Goal: Task Accomplishment & Management: Complete application form

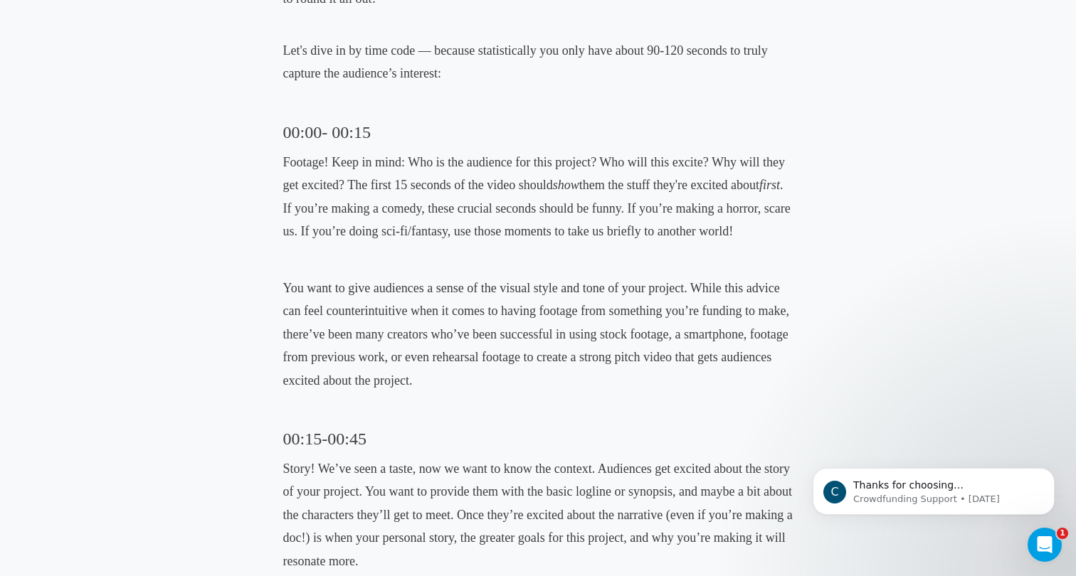
scroll to position [975, 0]
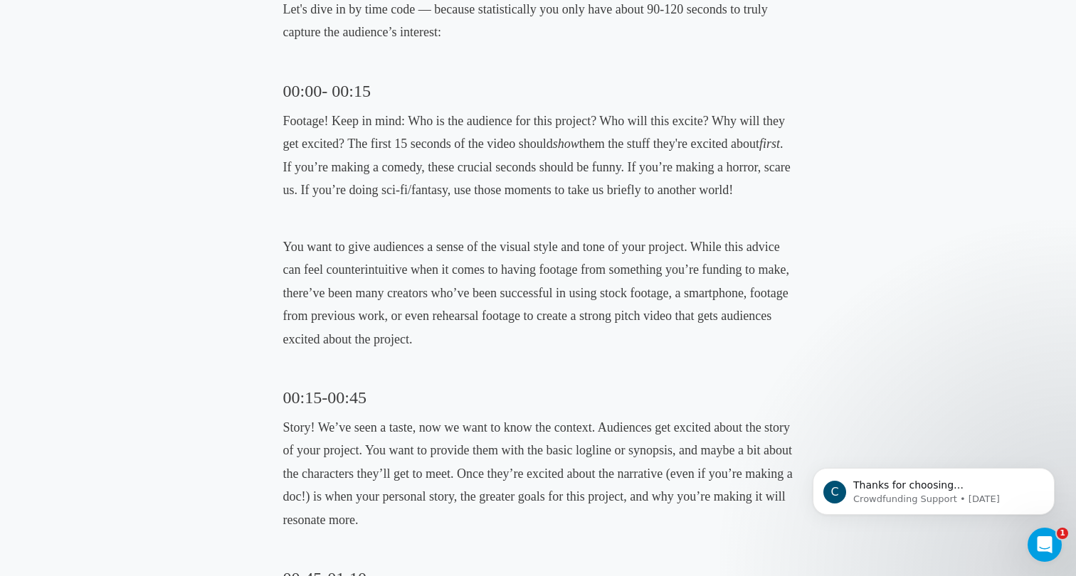
click at [469, 280] on p "You want to give audiences a sense of the visual style and tone of your project…" at bounding box center [538, 293] width 510 height 115
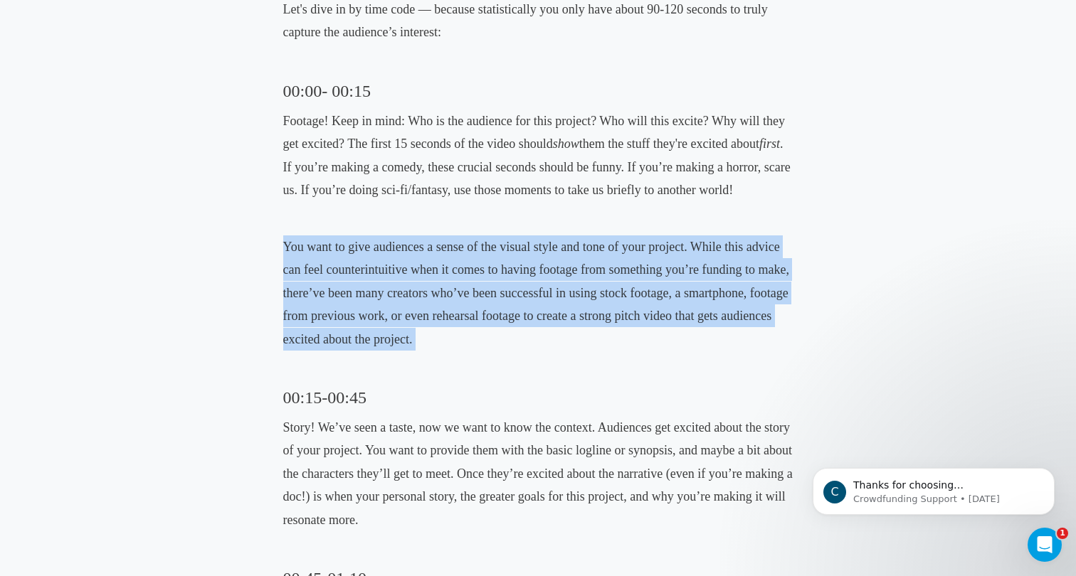
click at [469, 280] on p "You want to give audiences a sense of the visual style and tone of your project…" at bounding box center [538, 293] width 510 height 115
click at [469, 340] on p "You want to give audiences a sense of the visual style and tone of your project…" at bounding box center [538, 293] width 510 height 115
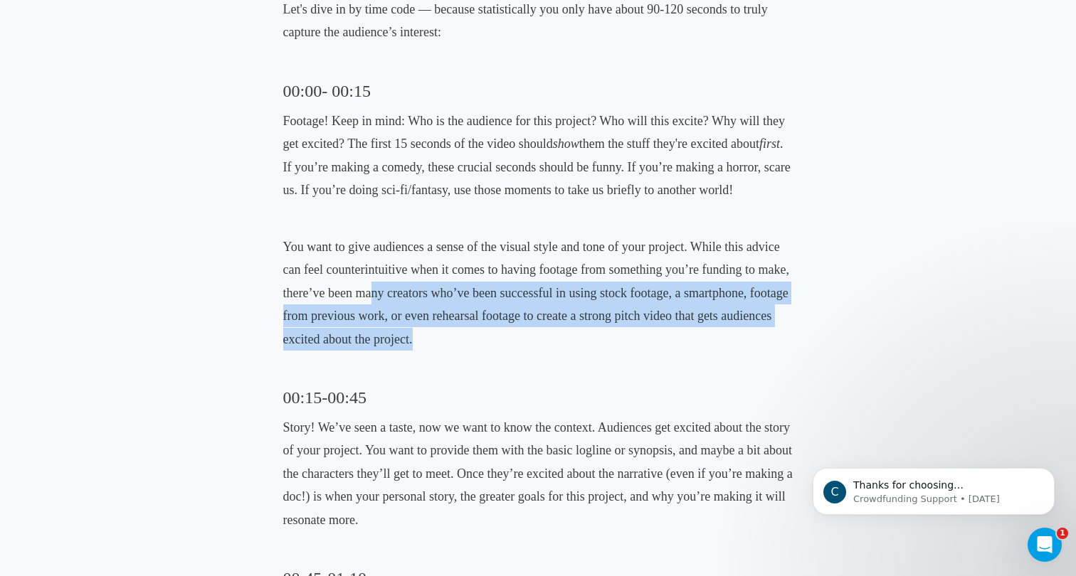
drag, startPoint x: 484, startPoint y: 318, endPoint x: 369, endPoint y: 274, distance: 122.8
click at [369, 274] on p "You want to give audiences a sense of the visual style and tone of your project…" at bounding box center [538, 293] width 510 height 115
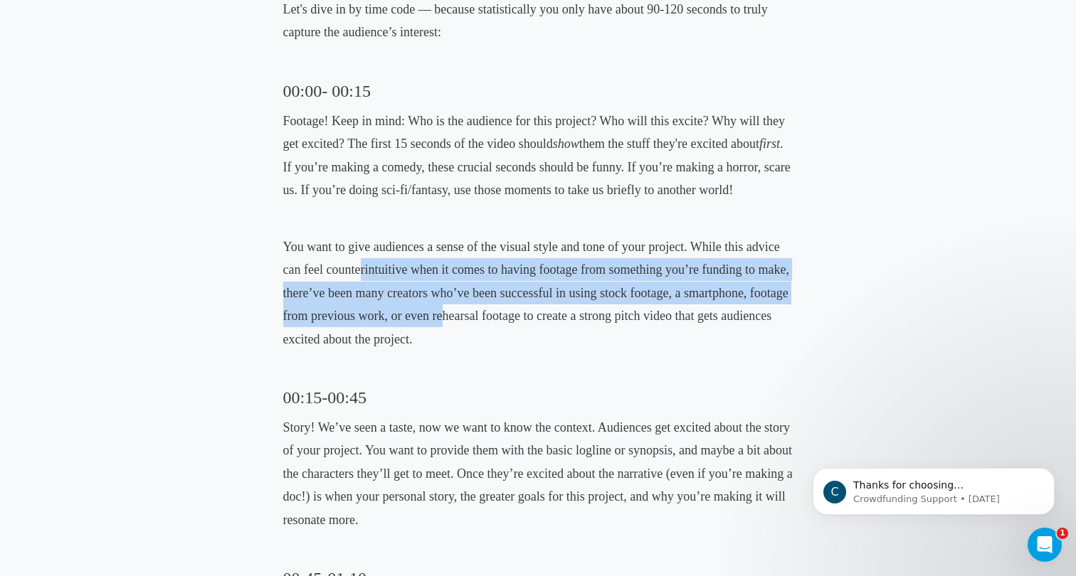
drag, startPoint x: 359, startPoint y: 250, endPoint x: 441, endPoint y: 313, distance: 103.5
click at [441, 313] on p "You want to give audiences a sense of the visual style and tone of your project…" at bounding box center [538, 293] width 510 height 115
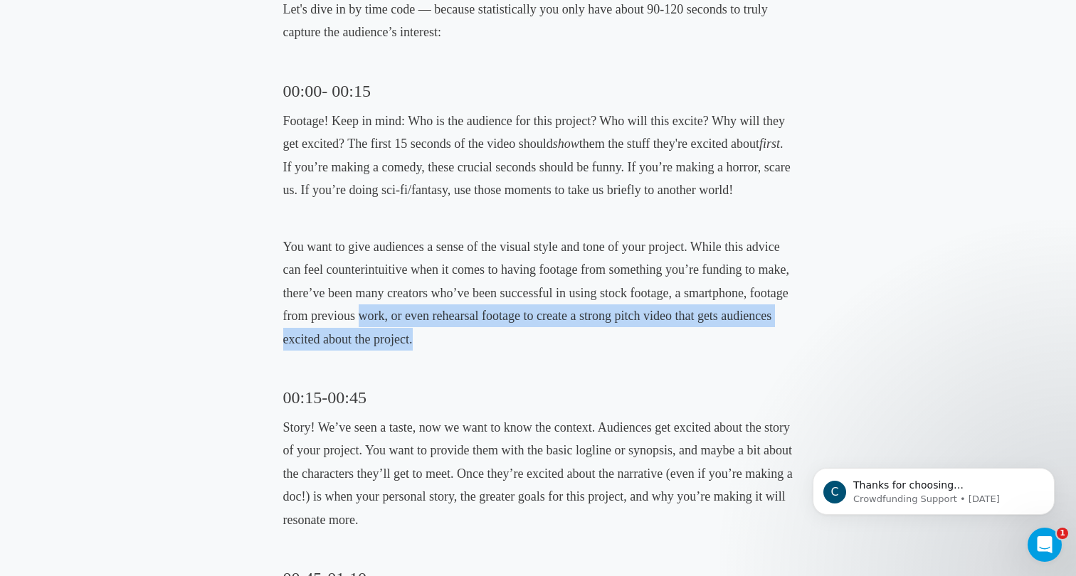
drag, startPoint x: 405, startPoint y: 342, endPoint x: 363, endPoint y: 303, distance: 56.9
click at [363, 303] on p "You want to give audiences a sense of the visual style and tone of your project…" at bounding box center [538, 293] width 510 height 115
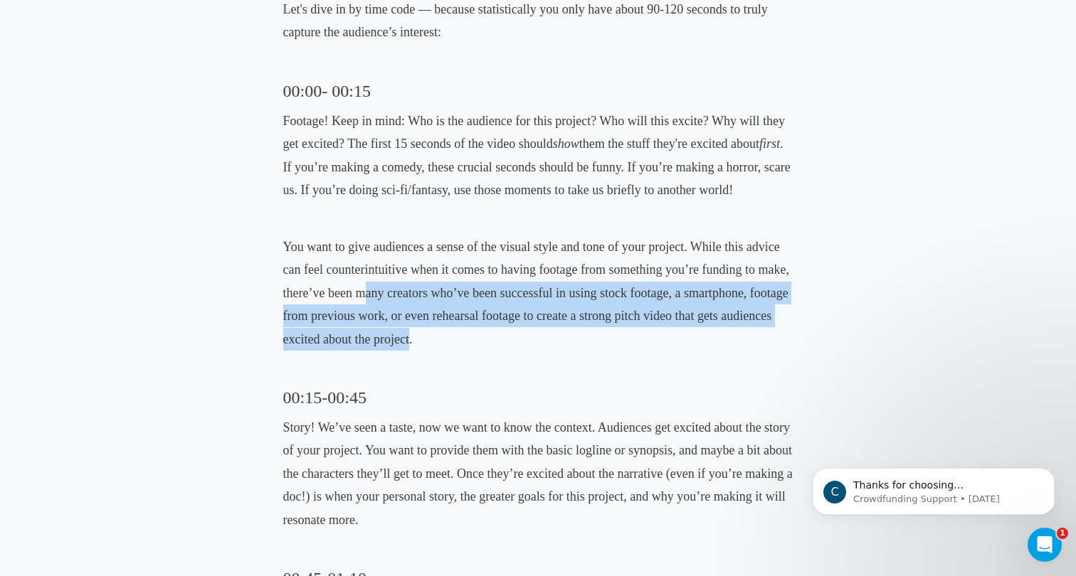
drag, startPoint x: 363, startPoint y: 292, endPoint x: 409, endPoint y: 319, distance: 53.6
click at [409, 319] on p "You want to give audiences a sense of the visual style and tone of your project…" at bounding box center [538, 293] width 510 height 115
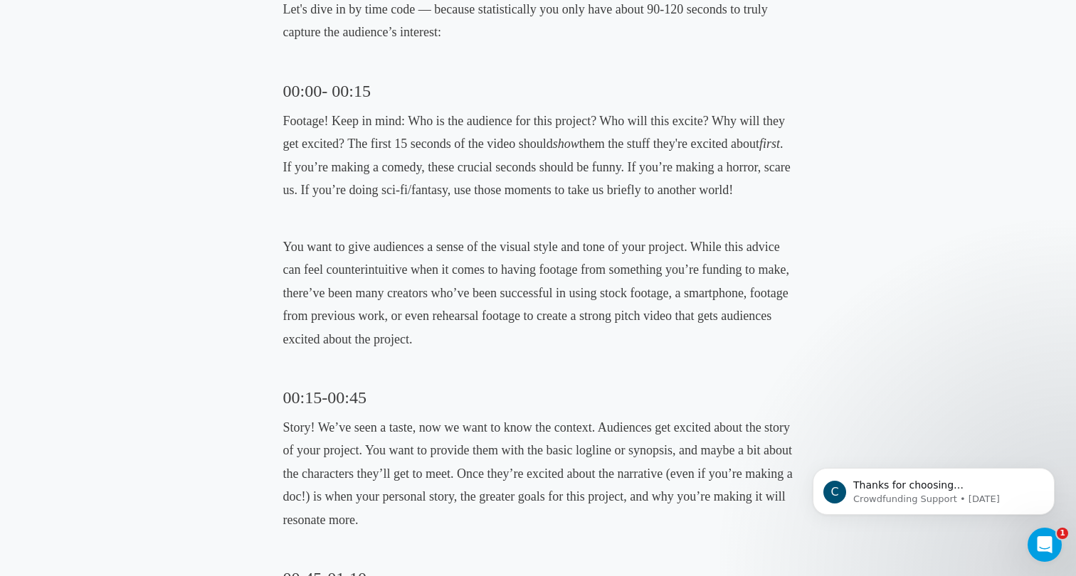
click at [444, 328] on p "You want to give audiences a sense of the visual style and tone of your project…" at bounding box center [538, 293] width 510 height 115
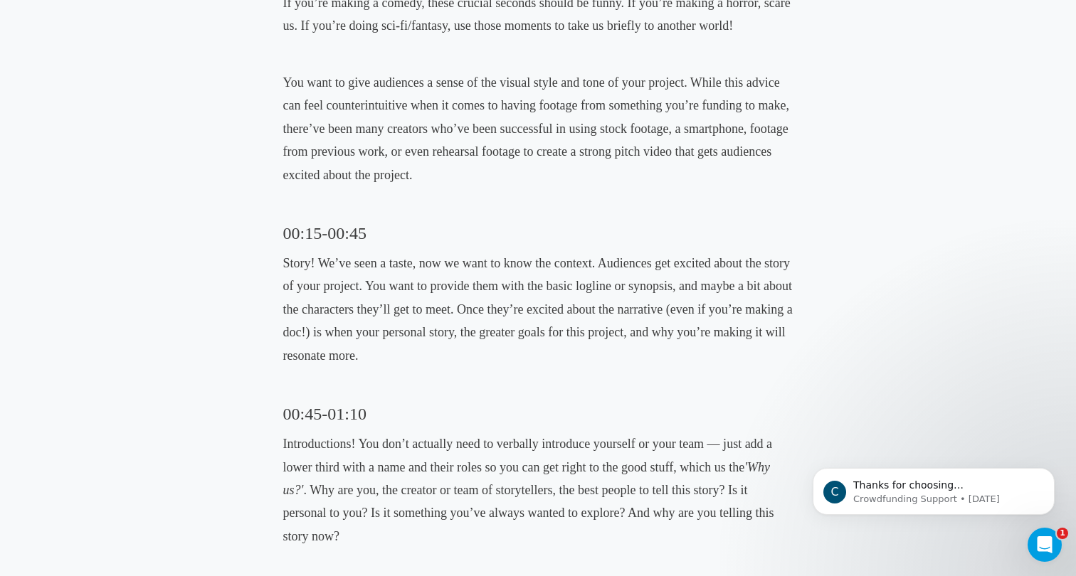
scroll to position [1167, 0]
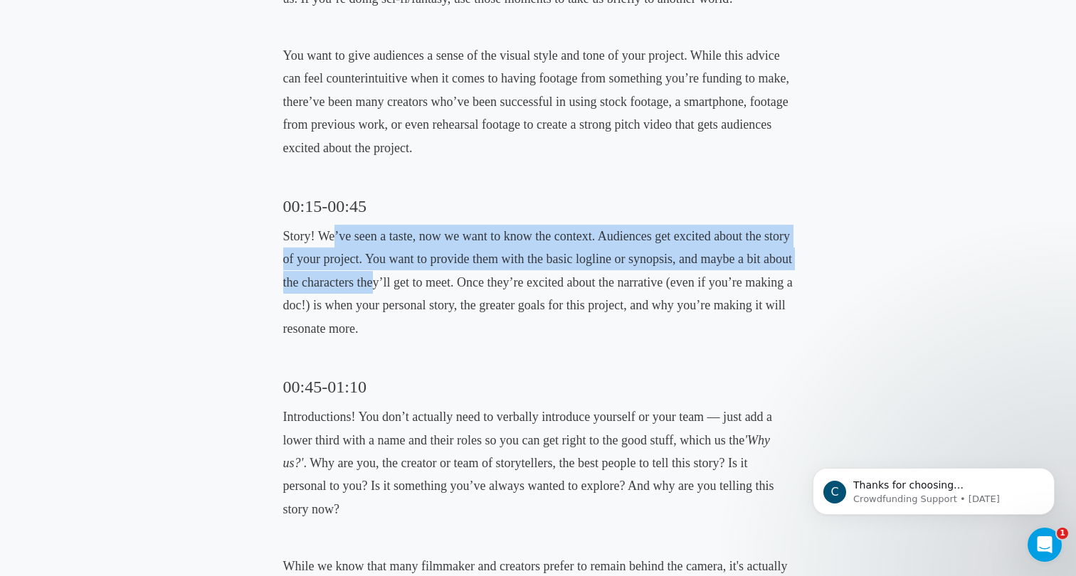
drag, startPoint x: 334, startPoint y: 221, endPoint x: 372, endPoint y: 266, distance: 59.0
click at [372, 266] on p "Story! We’ve seen a taste, now we want to know the context. Audiences get excit…" at bounding box center [538, 282] width 510 height 115
click at [372, 244] on p "Story! We’ve seen a taste, now we want to know the context. Audiences get excit…" at bounding box center [538, 282] width 510 height 115
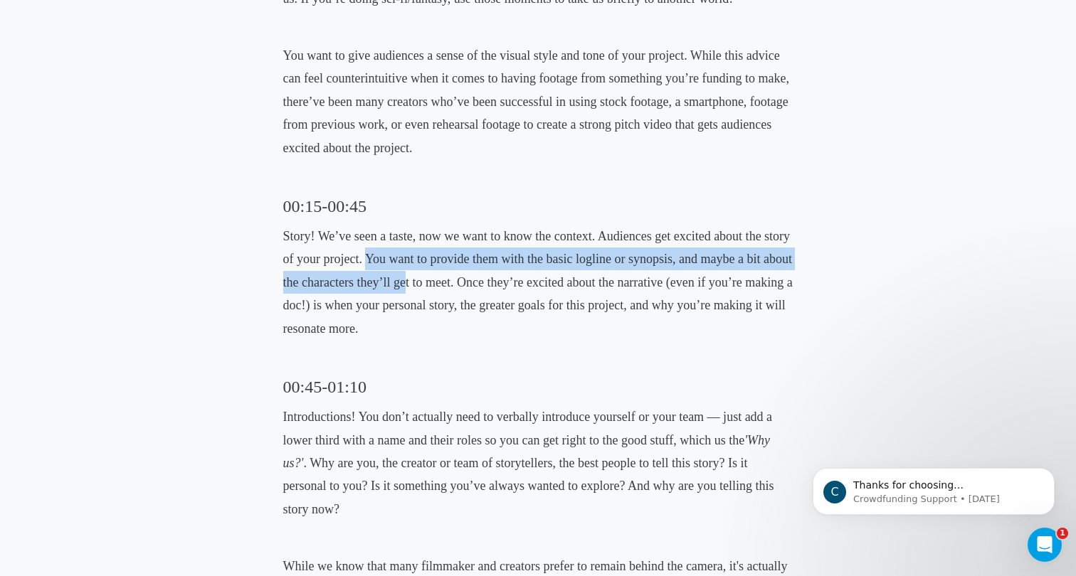
drag, startPoint x: 368, startPoint y: 236, endPoint x: 404, endPoint y: 266, distance: 47.5
click at [404, 266] on p "Story! We’ve seen a taste, now we want to know the context. Audiences get excit…" at bounding box center [538, 282] width 510 height 115
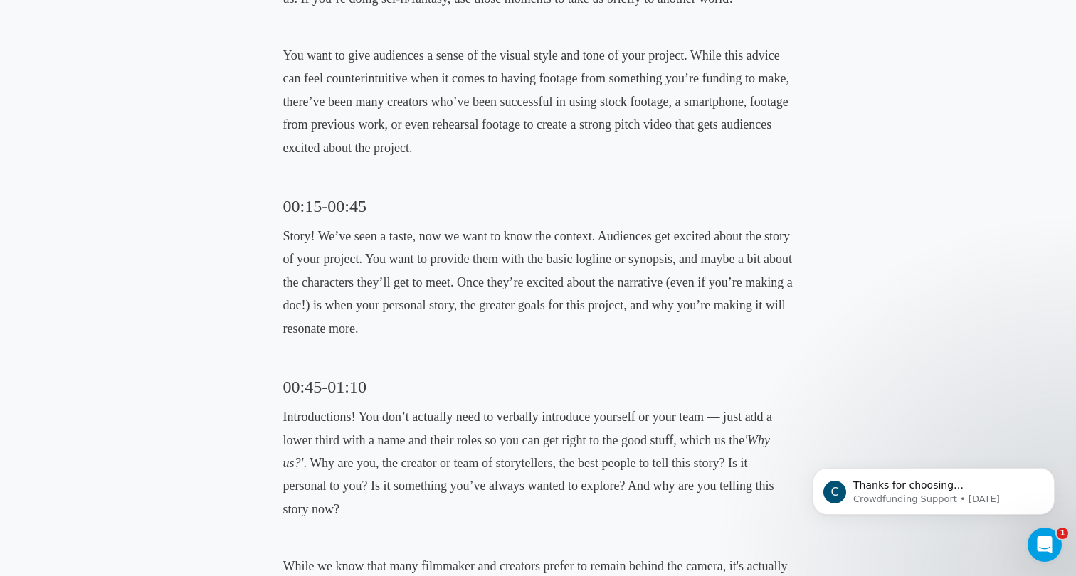
click at [393, 299] on p "Story! We’ve seen a taste, now we want to know the context. Audiences get excit…" at bounding box center [538, 282] width 510 height 115
drag, startPoint x: 384, startPoint y: 277, endPoint x: 453, endPoint y: 277, distance: 69.0
click at [453, 277] on p "Story! We’ve seen a taste, now we want to know the context. Audiences get excit…" at bounding box center [538, 282] width 510 height 115
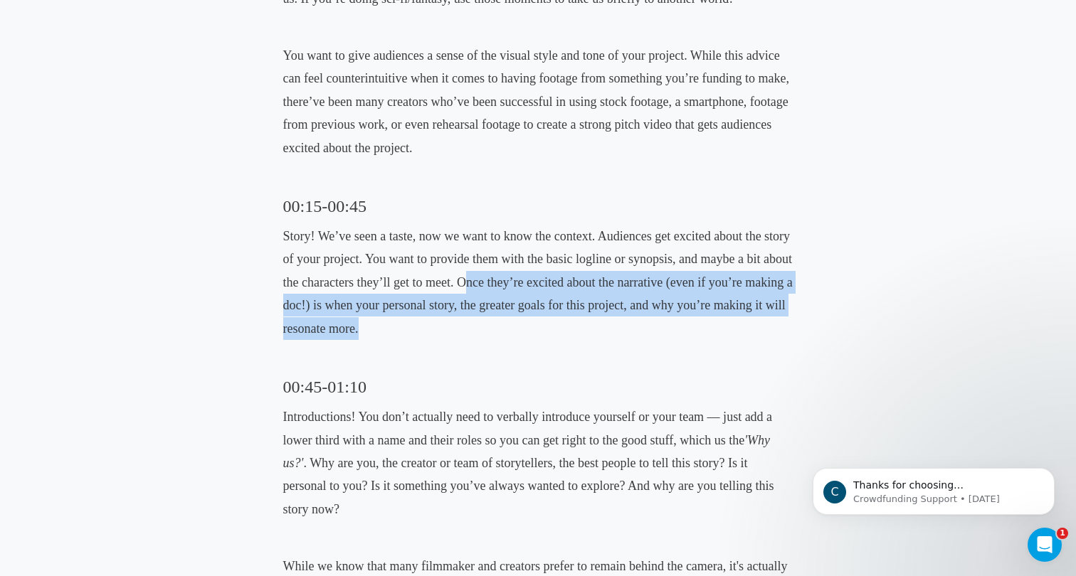
drag, startPoint x: 462, startPoint y: 277, endPoint x: 477, endPoint y: 315, distance: 41.0
click at [477, 315] on p "Story! We’ve seen a taste, now we want to know the context. Audiences get excit…" at bounding box center [538, 282] width 510 height 115
click at [476, 314] on p "Story! We’ve seen a taste, now we want to know the context. Audiences get excit…" at bounding box center [538, 282] width 510 height 115
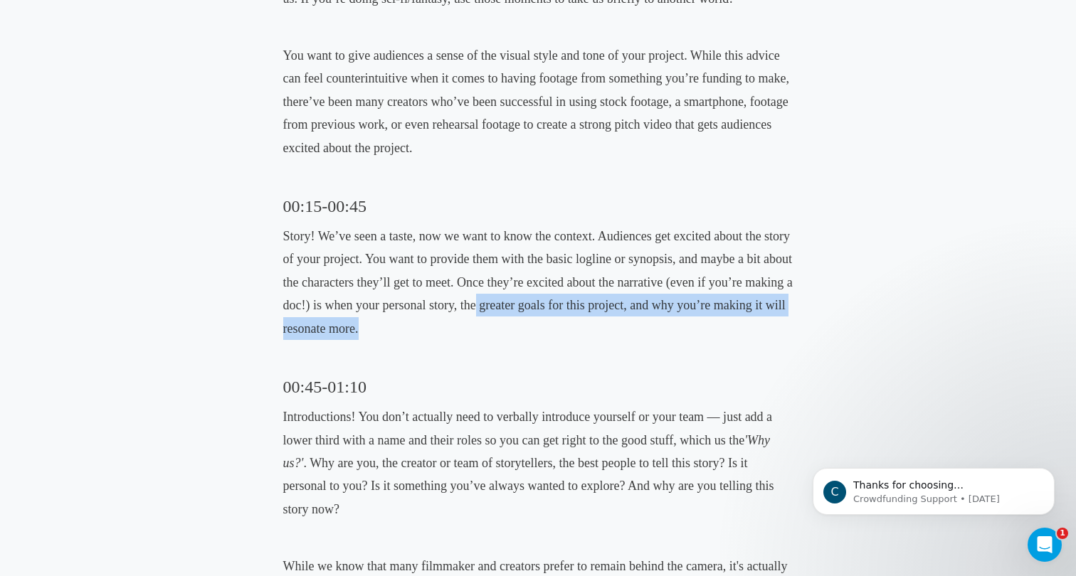
drag, startPoint x: 476, startPoint y: 320, endPoint x: 474, endPoint y: 291, distance: 29.2
click at [474, 291] on p "Story! We’ve seen a taste, now we want to know the context. Audiences get excit…" at bounding box center [538, 282] width 510 height 115
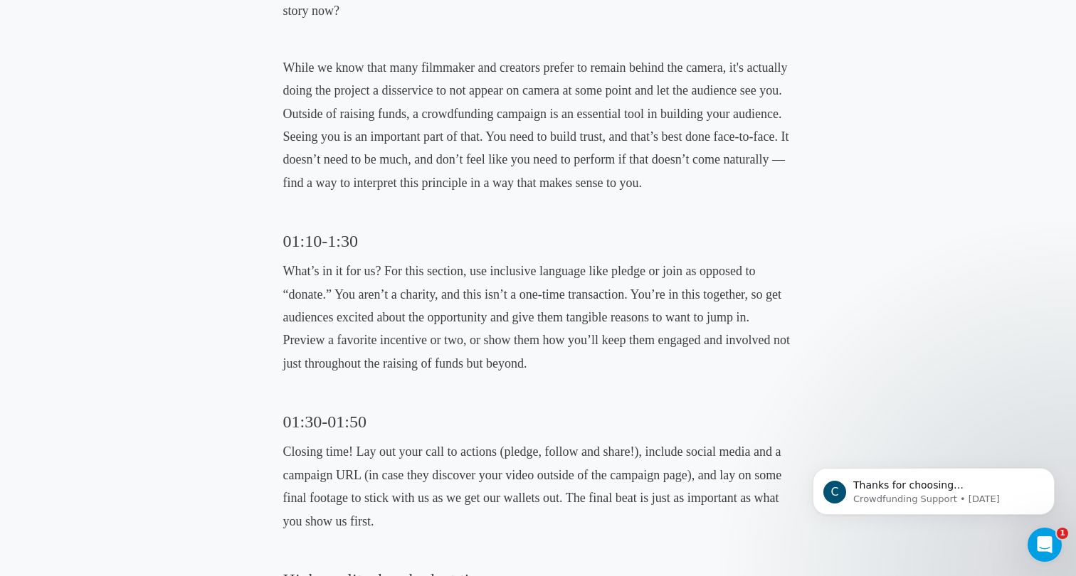
scroll to position [1677, 0]
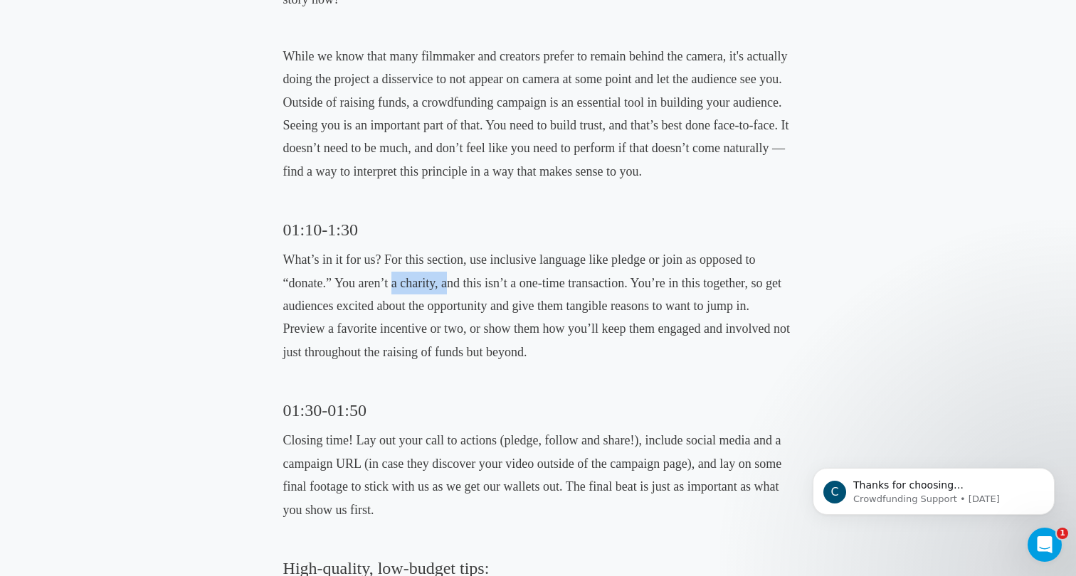
drag, startPoint x: 393, startPoint y: 255, endPoint x: 453, endPoint y: 268, distance: 61.1
click at [453, 268] on p "What’s in it for us? For this section, use inclusive language like pledge or jo…" at bounding box center [538, 305] width 510 height 115
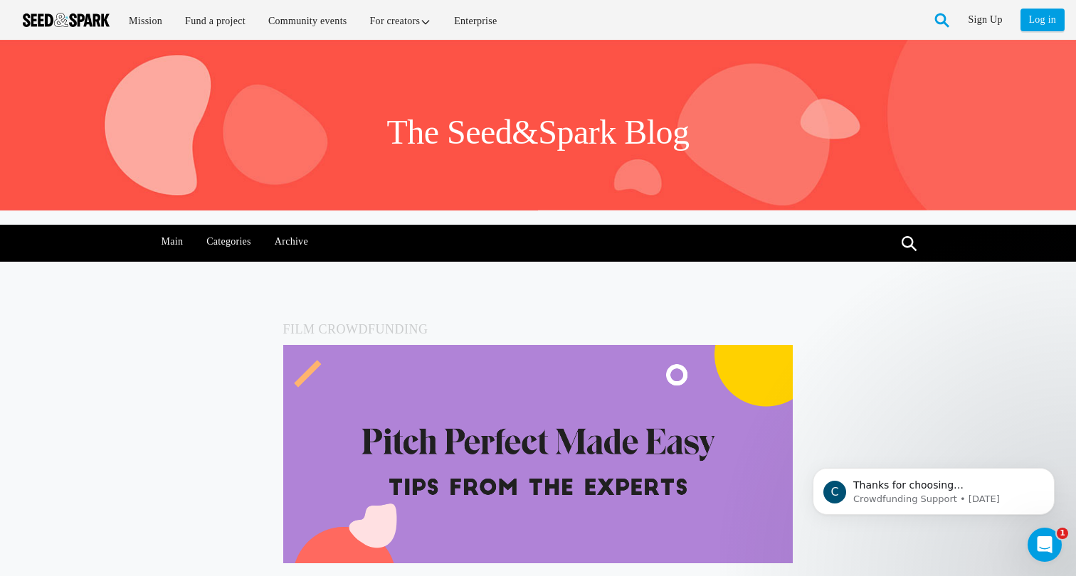
scroll to position [0, 0]
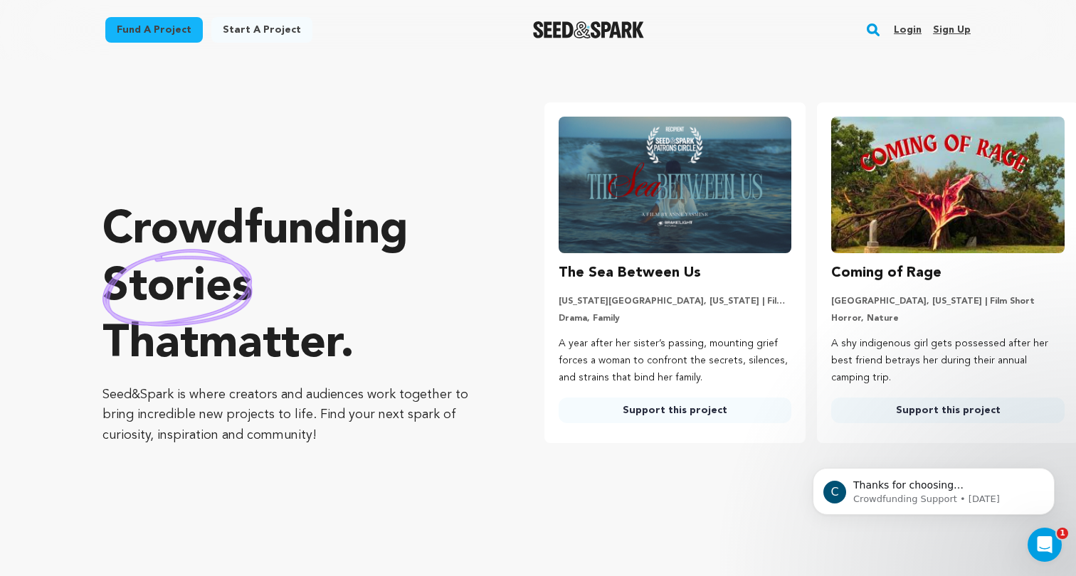
scroll to position [0, 285]
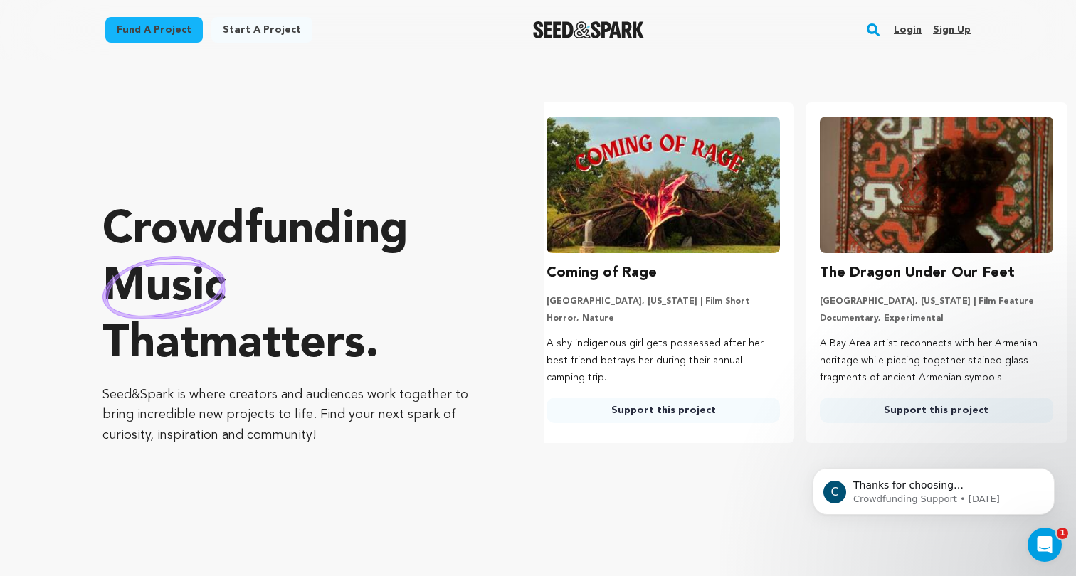
click at [165, 35] on link "Fund a project" at bounding box center [153, 30] width 97 height 26
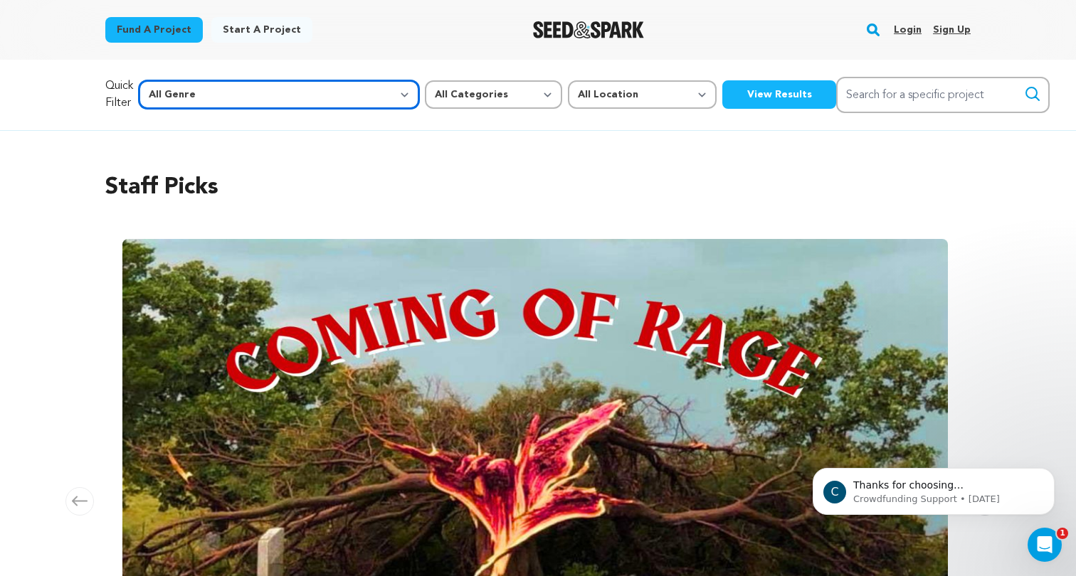
select select "14"
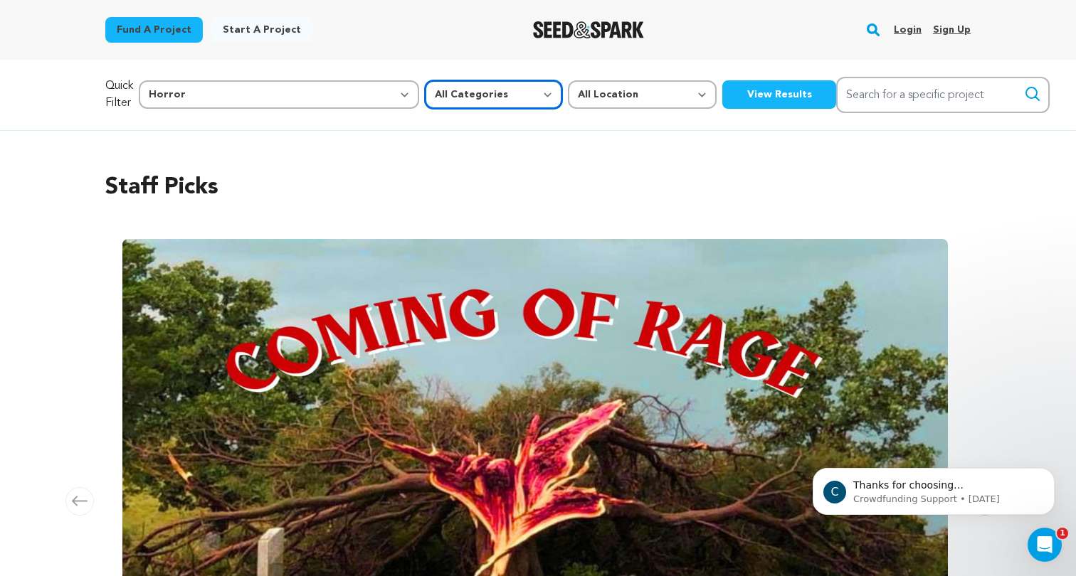
select select "383"
click at [722, 89] on button "View Results" at bounding box center [779, 94] width 114 height 28
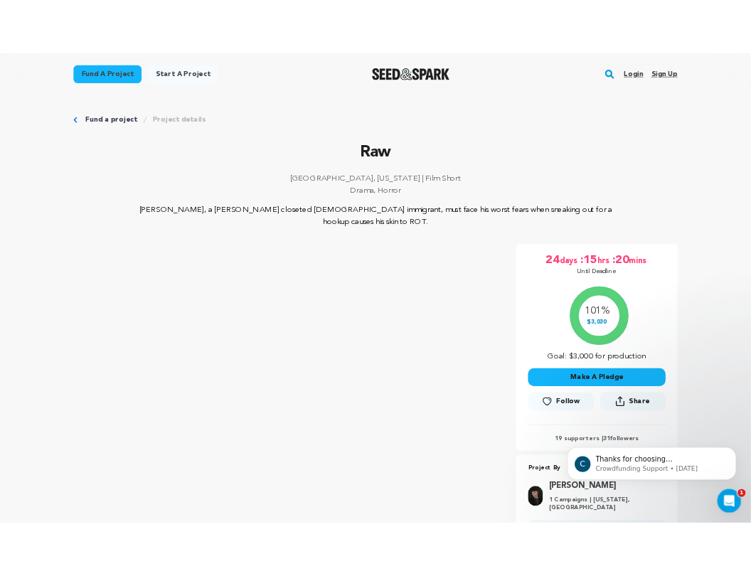
scroll to position [159, 0]
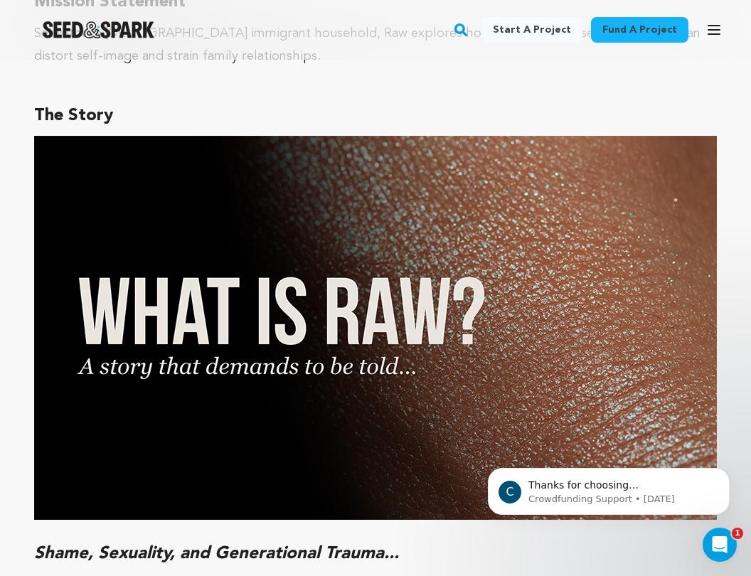
scroll to position [1104, 0]
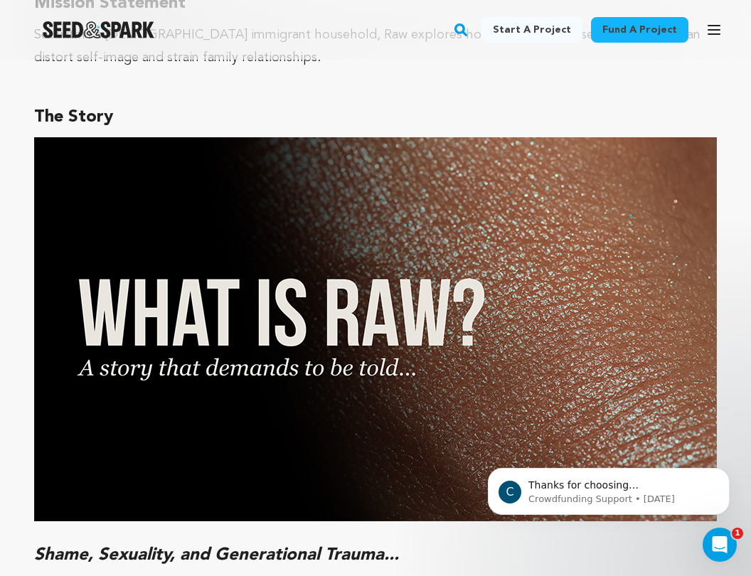
click at [137, 113] on h3 "The Story" at bounding box center [375, 117] width 683 height 28
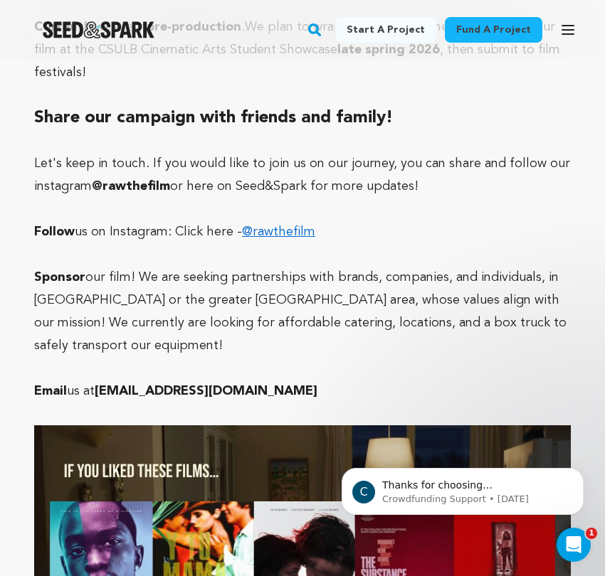
scroll to position [4381, 0]
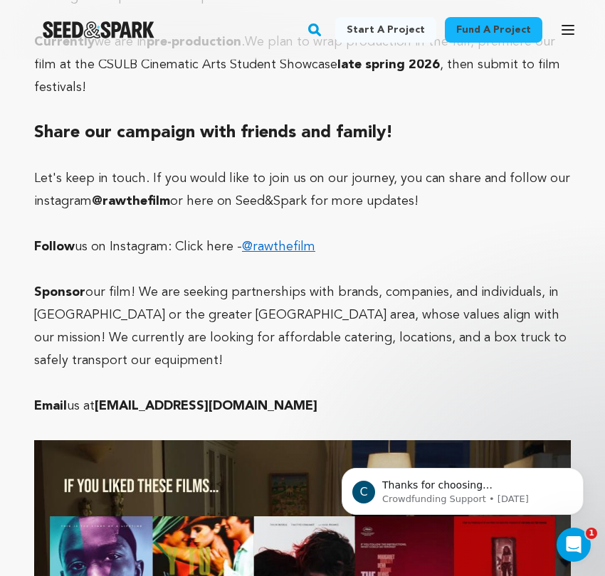
click at [262, 281] on p "Sponsor our film! We are seeking partnerships with brands, companies, and indiv…" at bounding box center [302, 326] width 536 height 91
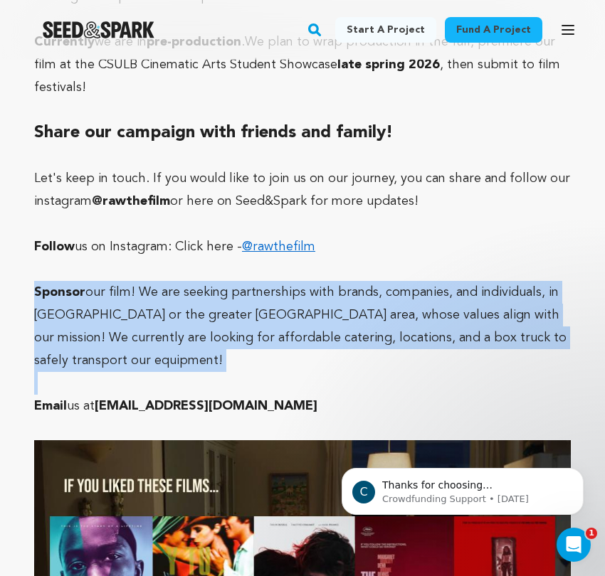
click at [262, 281] on p "Sponsor our film! We are seeking partnerships with brands, companies, and indiv…" at bounding box center [302, 326] width 536 height 91
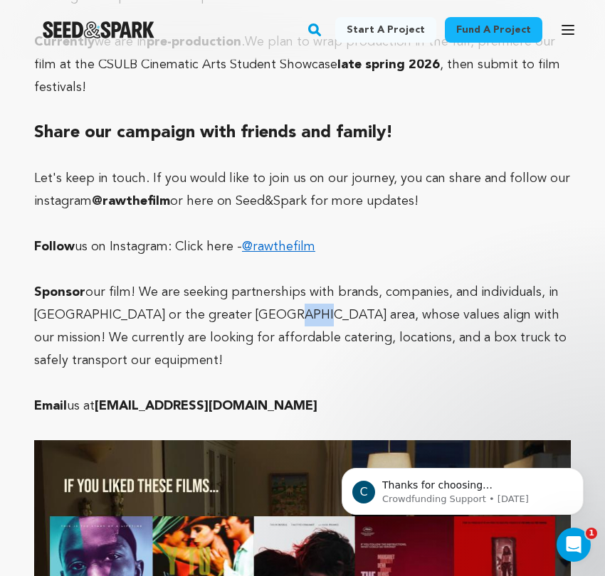
click at [262, 281] on p "Sponsor our film! We are seeking partnerships with brands, companies, and indiv…" at bounding box center [302, 326] width 536 height 91
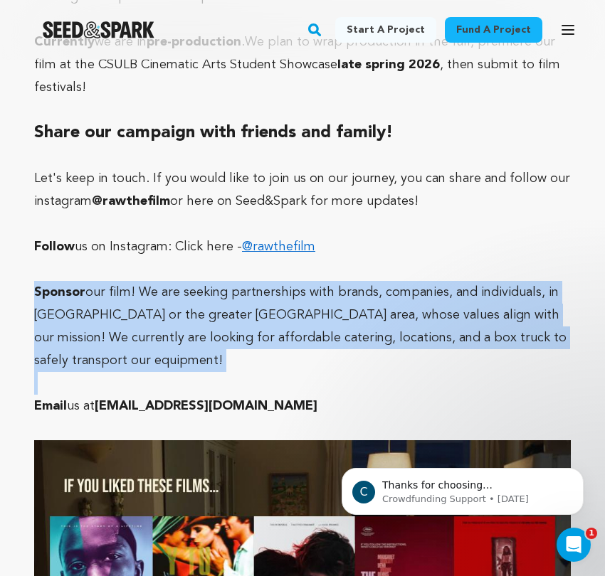
click at [262, 281] on p "Sponsor our film! We are seeking partnerships with brands, companies, and indiv…" at bounding box center [302, 326] width 536 height 91
click at [272, 281] on p "Sponsor our film! We are seeking partnerships with brands, companies, and indiv…" at bounding box center [302, 326] width 536 height 91
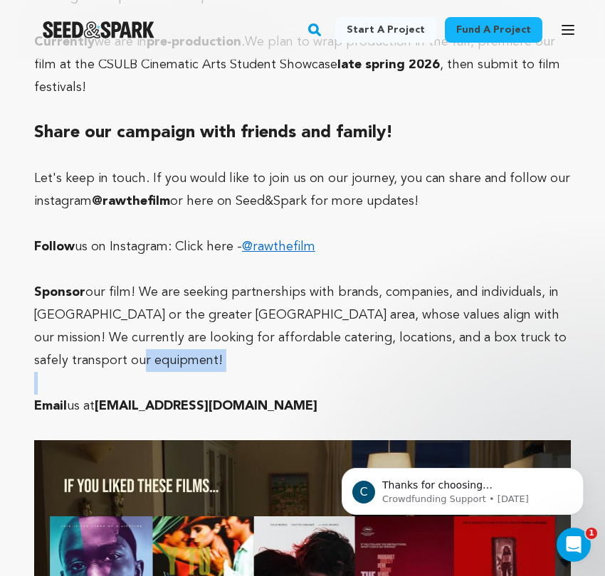
click at [272, 281] on p "Sponsor our film! We are seeking partnerships with brands, companies, and indiv…" at bounding box center [302, 326] width 536 height 91
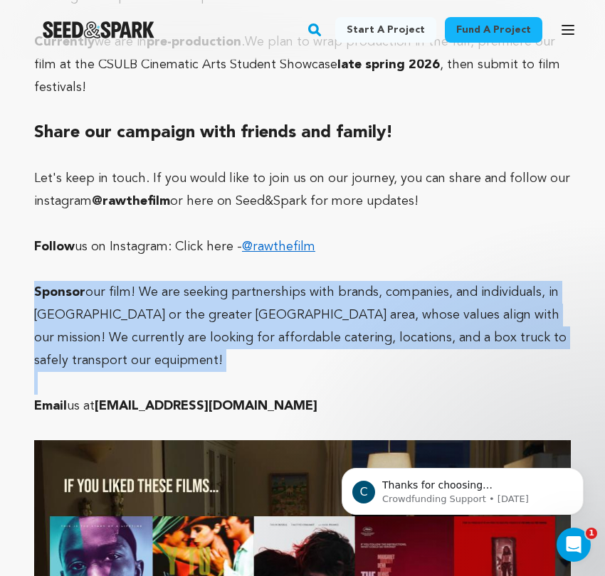
click at [272, 281] on p "Sponsor our film! We are seeking partnerships with brands, companies, and indiv…" at bounding box center [302, 326] width 536 height 91
click at [334, 281] on p "Sponsor our film! We are seeking partnerships with brands, companies, and indiv…" at bounding box center [302, 326] width 536 height 91
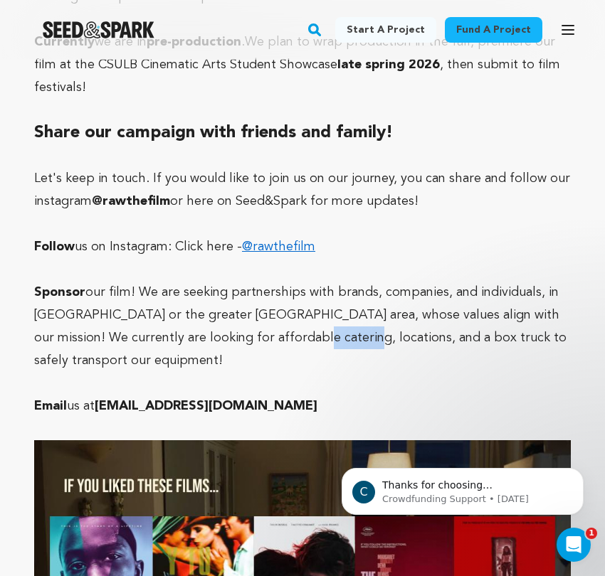
click at [334, 281] on p "Sponsor our film! We are seeking partnerships with brands, companies, and indiv…" at bounding box center [302, 326] width 536 height 91
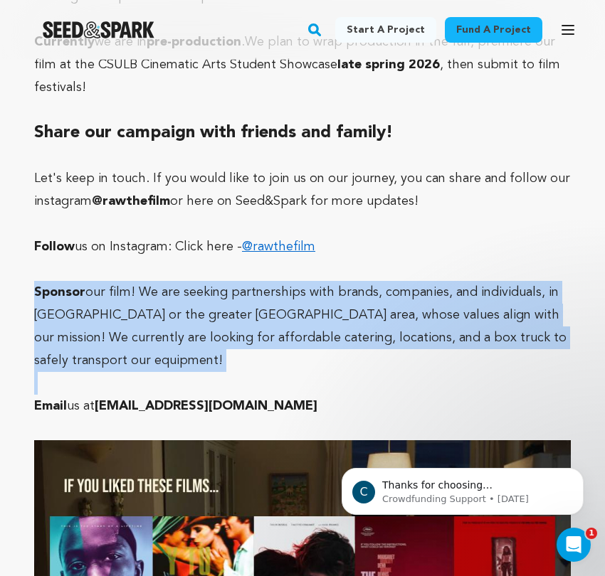
click at [334, 281] on p "Sponsor our film! We are seeking partnerships with brands, companies, and indiv…" at bounding box center [302, 326] width 536 height 91
click at [256, 281] on p "Sponsor our film! We are seeking partnerships with brands, companies, and indiv…" at bounding box center [302, 326] width 536 height 91
click at [332, 281] on p "Sponsor our film! We are seeking partnerships with brands, companies, and indiv…" at bounding box center [302, 326] width 536 height 91
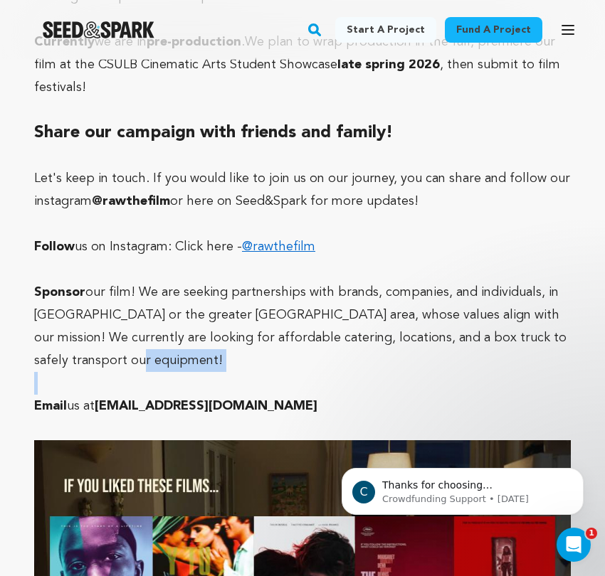
click at [332, 281] on p "Sponsor our film! We are seeking partnerships with brands, companies, and indiv…" at bounding box center [302, 326] width 536 height 91
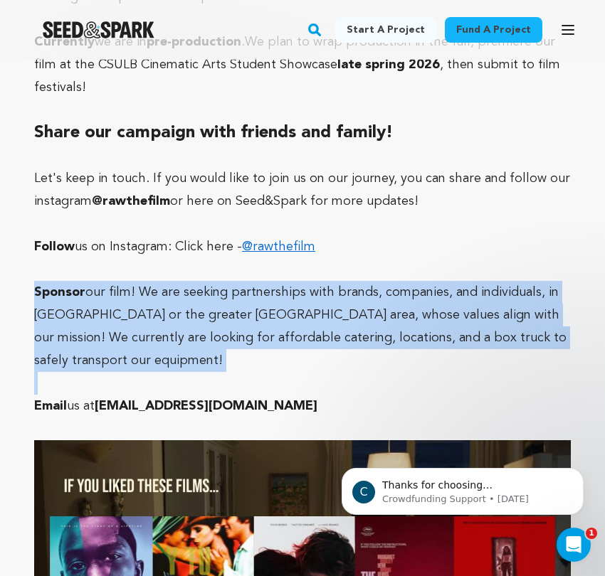
click at [332, 281] on p "Sponsor our film! We are seeking partnerships with brands, companies, and indiv…" at bounding box center [302, 326] width 536 height 91
click at [322, 281] on p "Sponsor our film! We are seeking partnerships with brands, companies, and indiv…" at bounding box center [302, 326] width 536 height 91
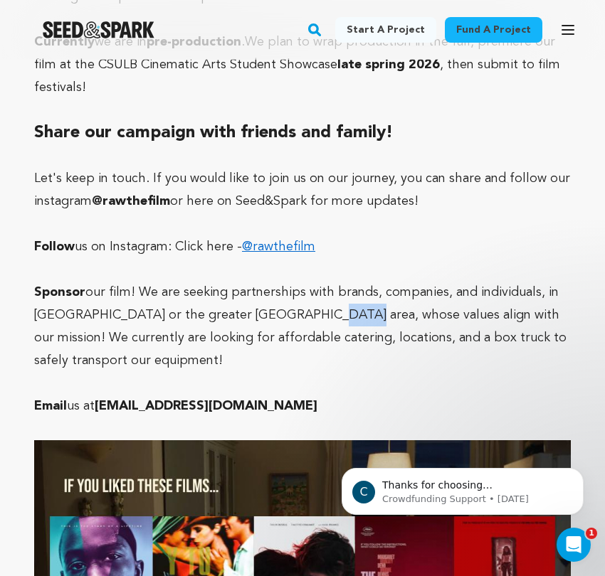
click at [322, 281] on p "Sponsor our film! We are seeking partnerships with brands, companies, and indiv…" at bounding box center [302, 326] width 536 height 91
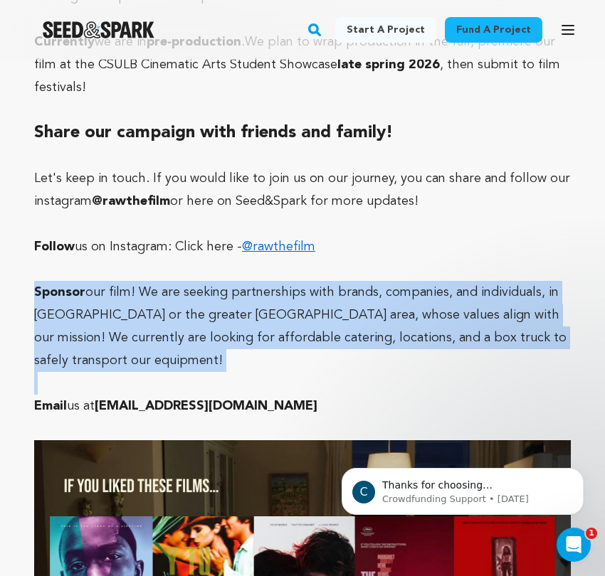
click at [322, 281] on p "Sponsor our film! We are seeking partnerships with brands, companies, and indiv…" at bounding box center [302, 326] width 536 height 91
click at [332, 281] on p "Sponsor our film! We are seeking partnerships with brands, companies, and indiv…" at bounding box center [302, 326] width 536 height 91
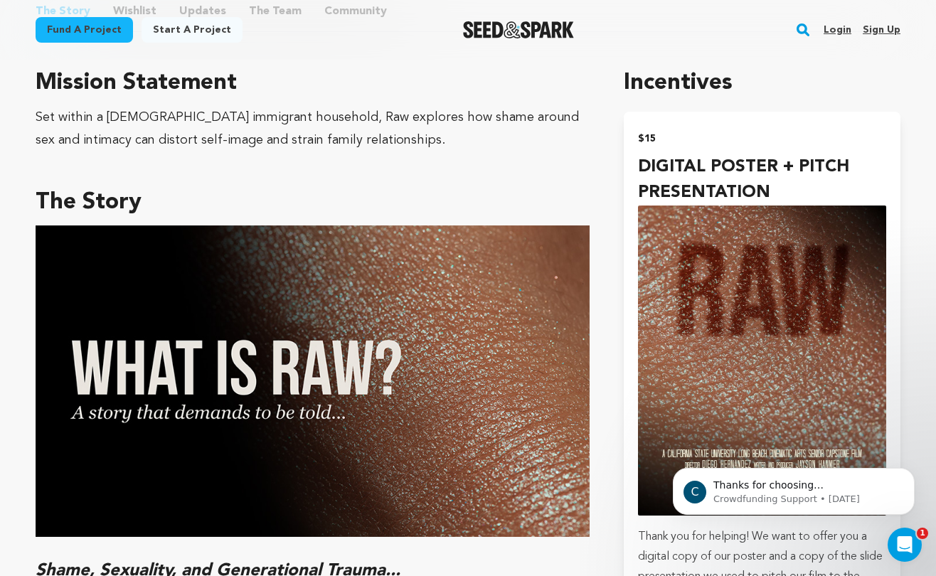
scroll to position [820, 0]
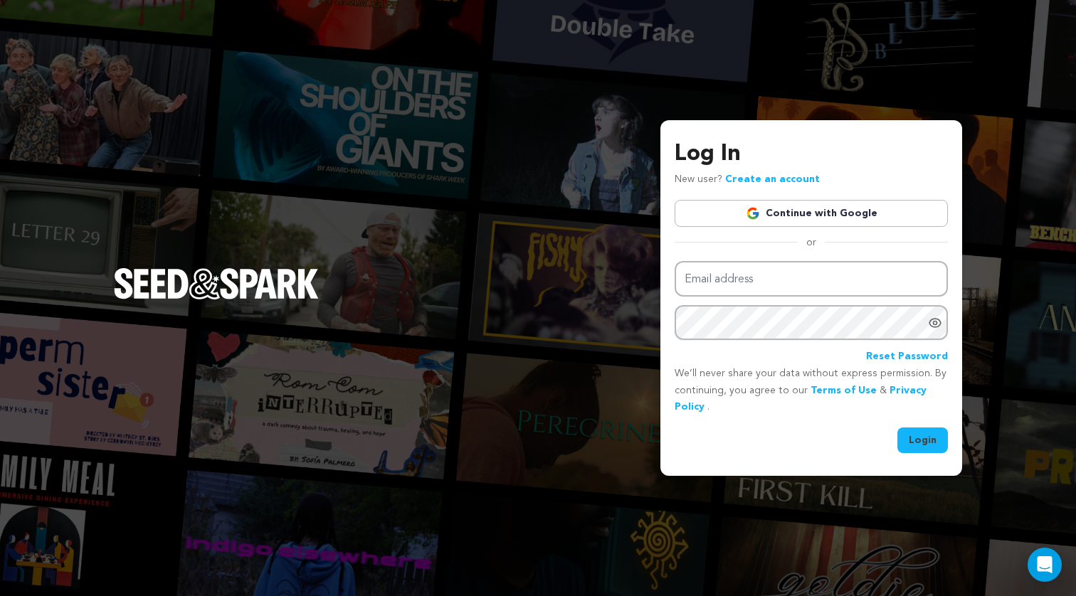
type input "[EMAIL_ADDRESS][DOMAIN_NAME]"
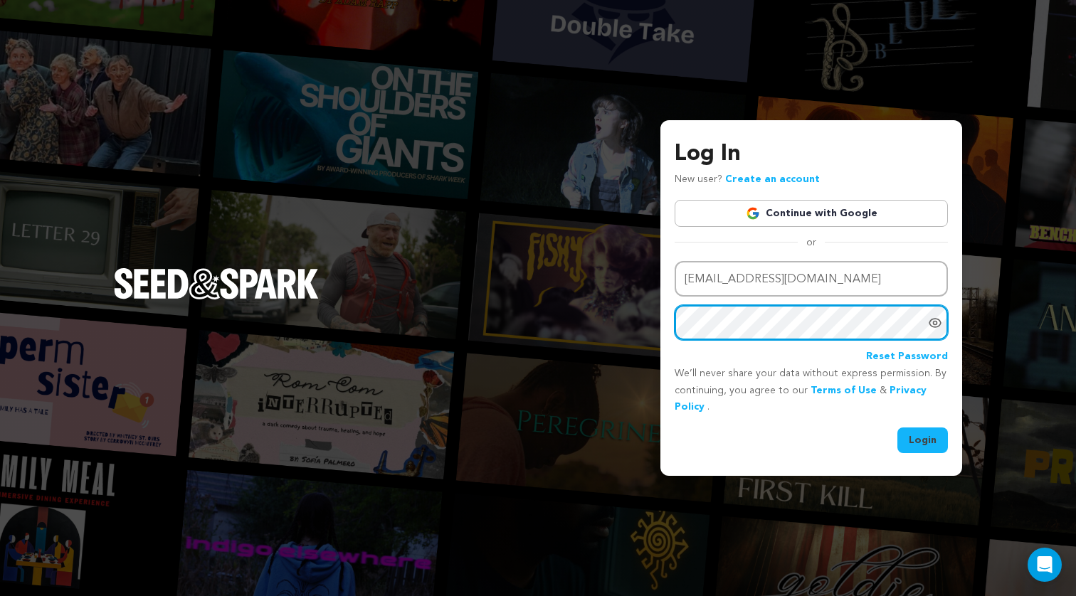
click at [923, 439] on button "Login" at bounding box center [922, 441] width 51 height 26
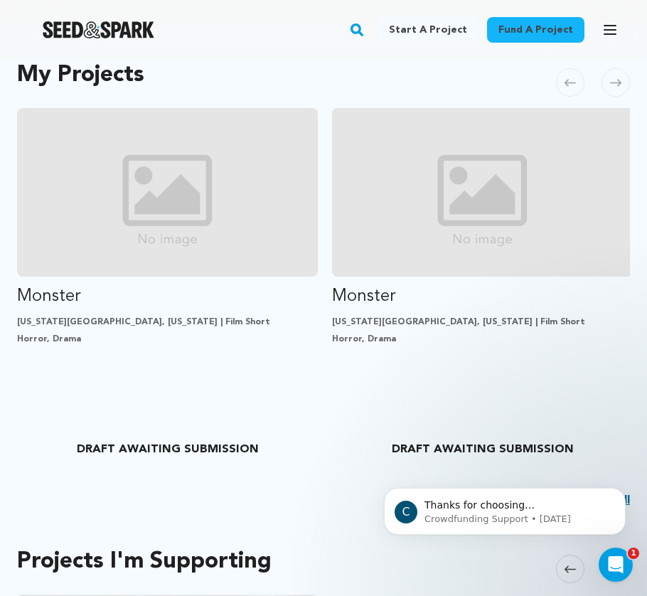
scroll to position [347, 0]
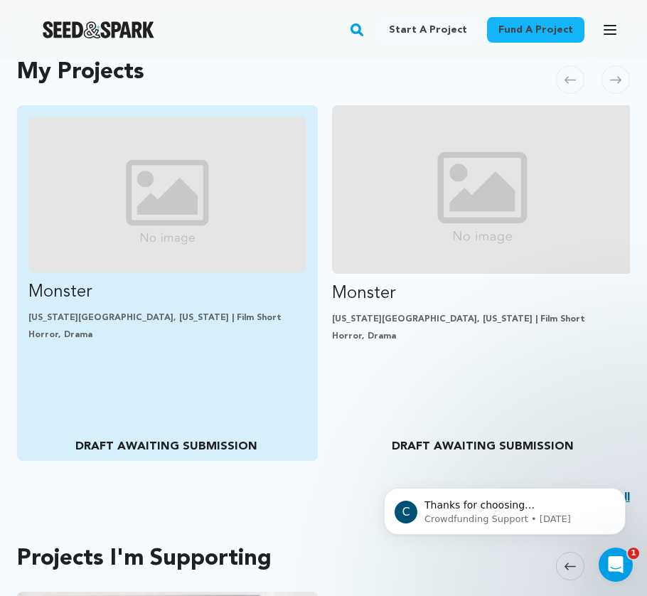
click at [166, 418] on div "Monster [US_STATE][GEOGRAPHIC_DATA], [US_STATE] | Film Short Horror, Drama DRAF…" at bounding box center [167, 283] width 301 height 356
click at [122, 320] on p "[US_STATE][GEOGRAPHIC_DATA], [US_STATE] | Film Short" at bounding box center [167, 317] width 278 height 11
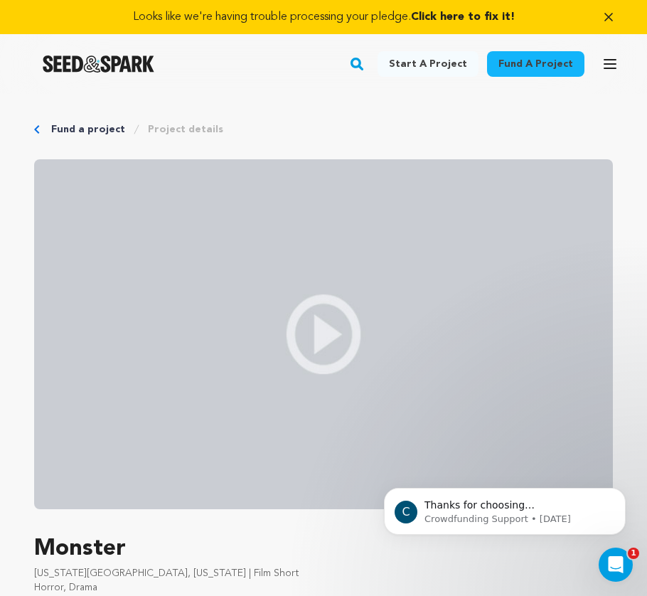
click at [34, 126] on icon "Breadcrumb" at bounding box center [37, 129] width 6 height 9
click at [41, 130] on div "Fund a project Project details" at bounding box center [323, 129] width 579 height 14
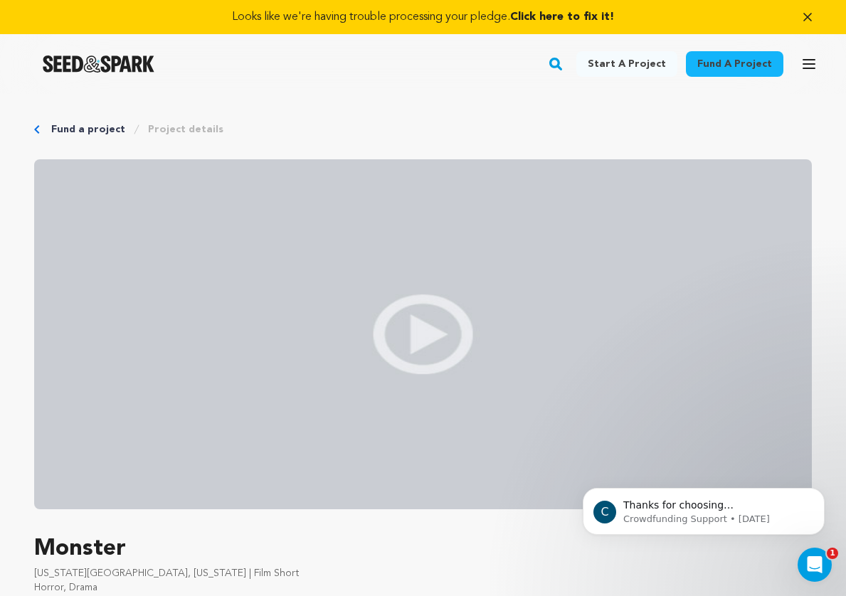
click at [41, 128] on div "Fund a project Project details" at bounding box center [423, 129] width 778 height 14
click at [40, 132] on div "Fund a project Project details" at bounding box center [423, 129] width 778 height 14
click at [34, 132] on icon "Breadcrumb" at bounding box center [37, 129] width 6 height 9
click at [48, 130] on div "Fund a project Project details" at bounding box center [423, 129] width 778 height 14
click at [66, 130] on link "Fund a project" at bounding box center [88, 129] width 74 height 14
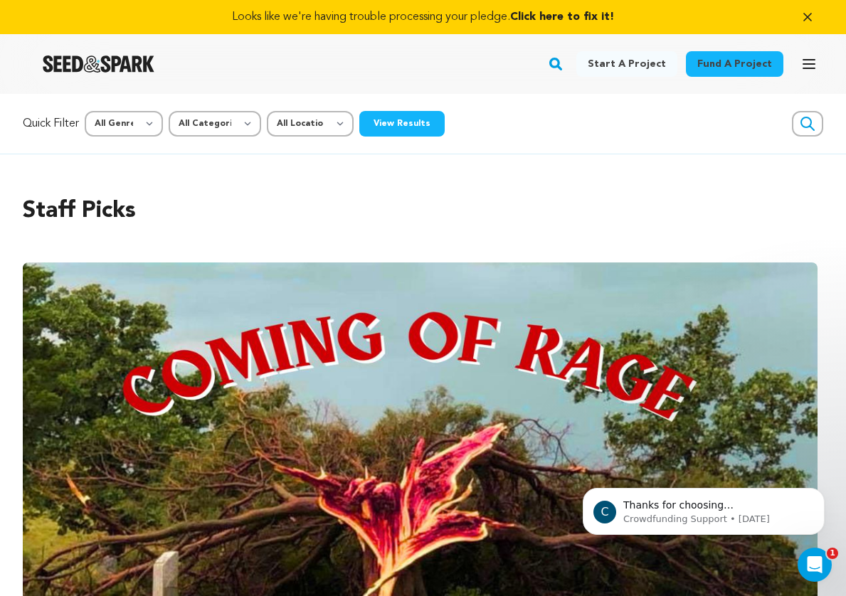
click at [632, 61] on link "Start a project" at bounding box center [626, 64] width 101 height 26
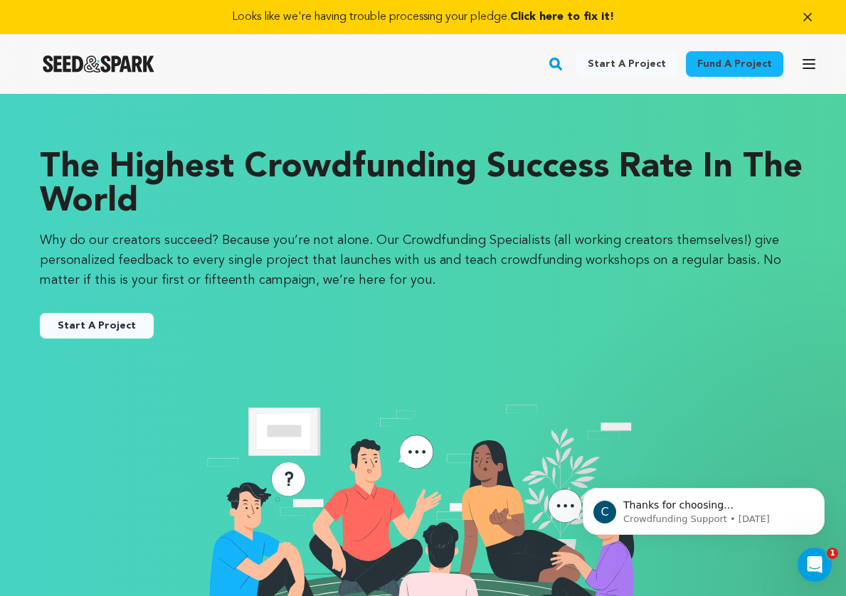
click at [808, 73] on button "Open main menu" at bounding box center [809, 64] width 28 height 28
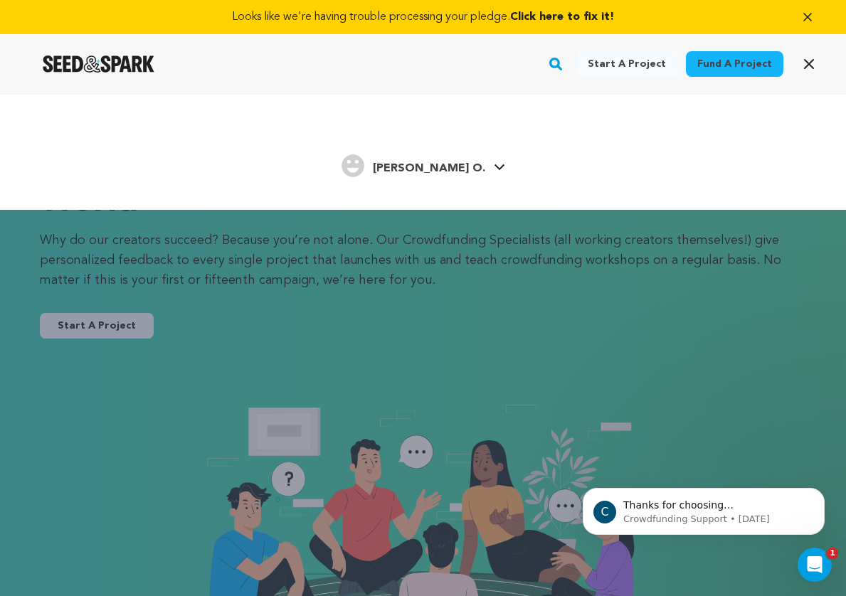
click at [417, 170] on span "[PERSON_NAME] O." at bounding box center [429, 168] width 112 height 11
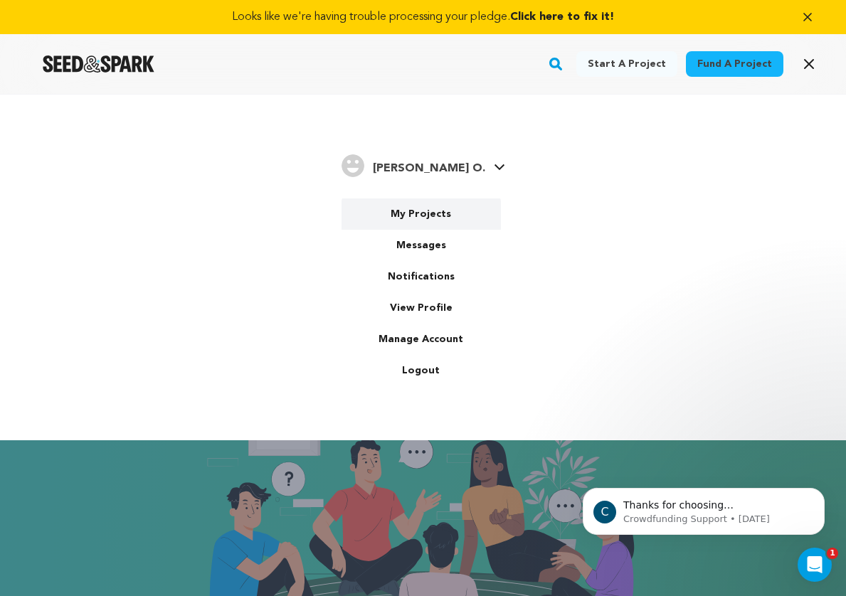
click at [419, 213] on link "My Projects" at bounding box center [421, 214] width 159 height 31
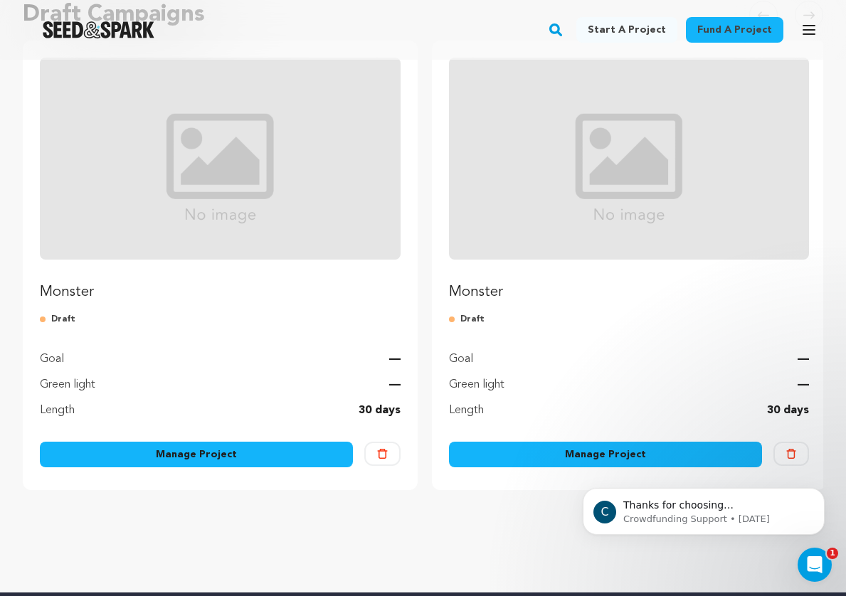
click at [305, 456] on link "Manage Project" at bounding box center [196, 455] width 313 height 26
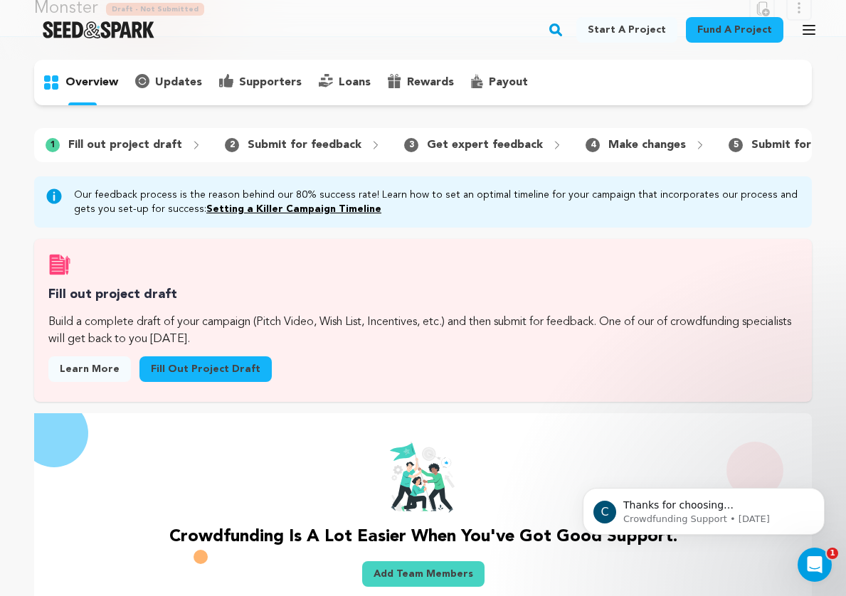
scroll to position [81, 0]
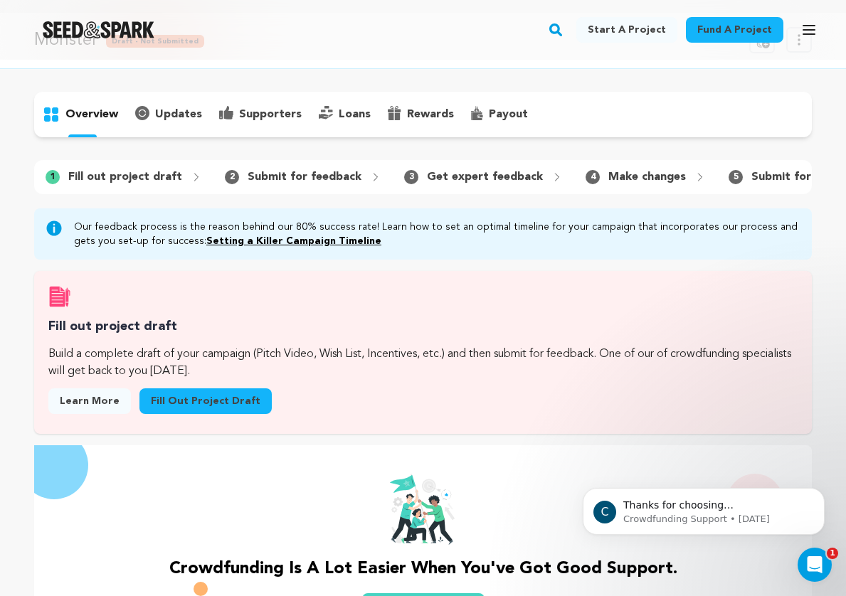
click at [172, 398] on link "Fill out project draft" at bounding box center [205, 401] width 132 height 26
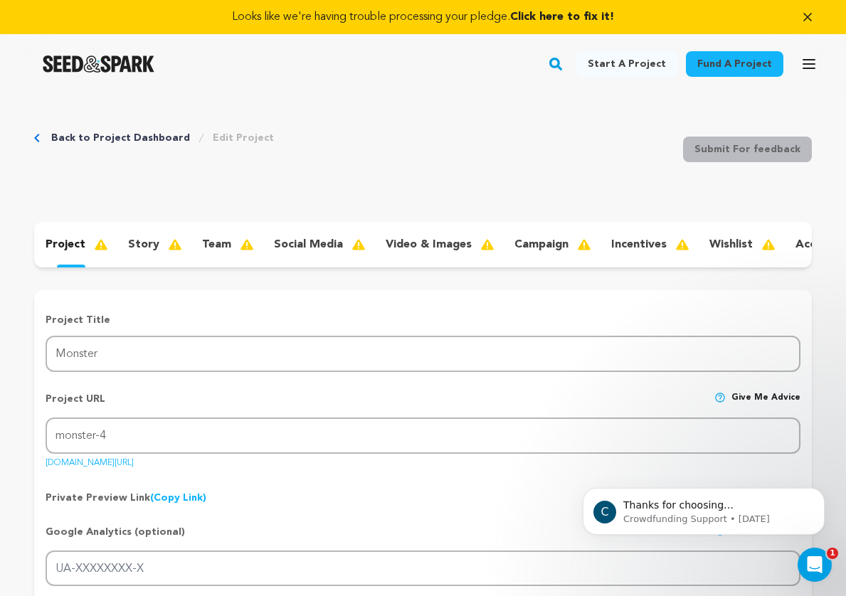
click at [144, 241] on p "story" at bounding box center [143, 244] width 31 height 17
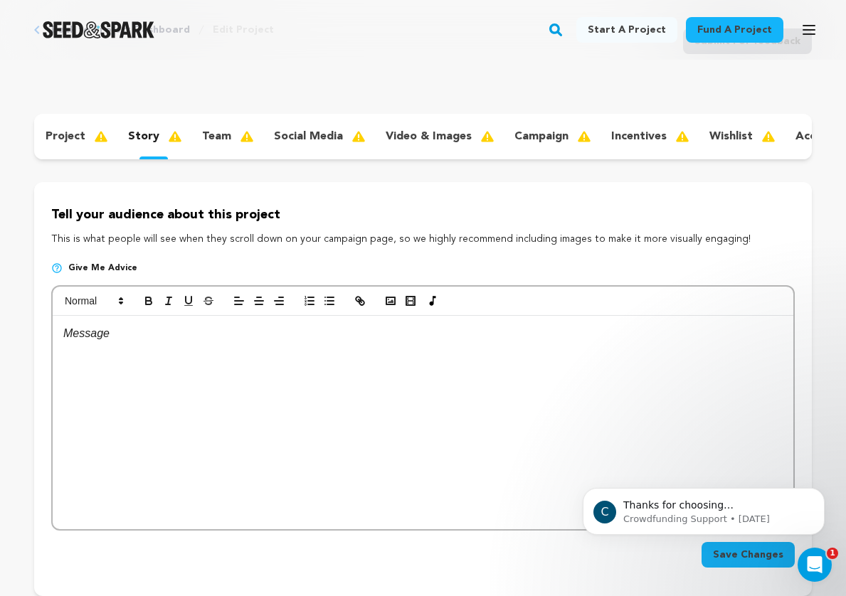
scroll to position [116, 0]
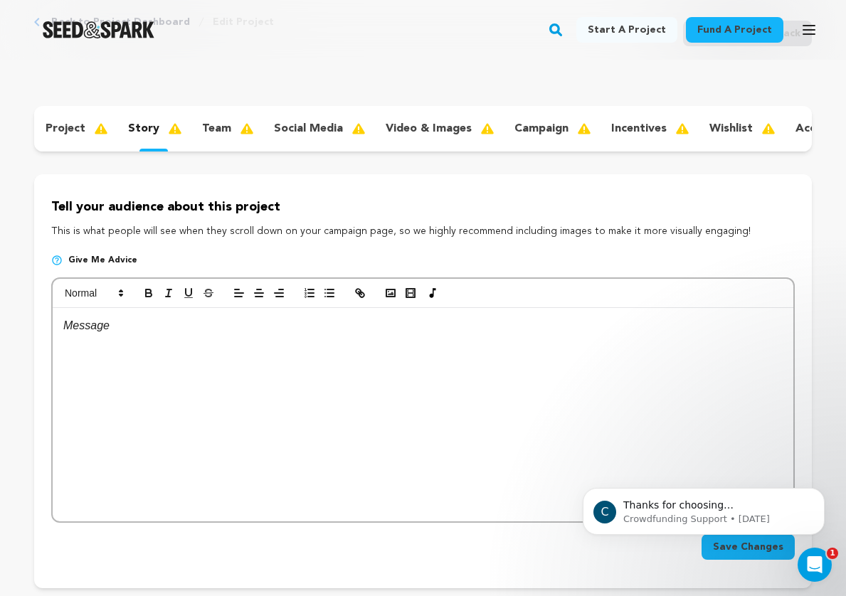
click at [207, 127] on p "team" at bounding box center [216, 128] width 29 height 17
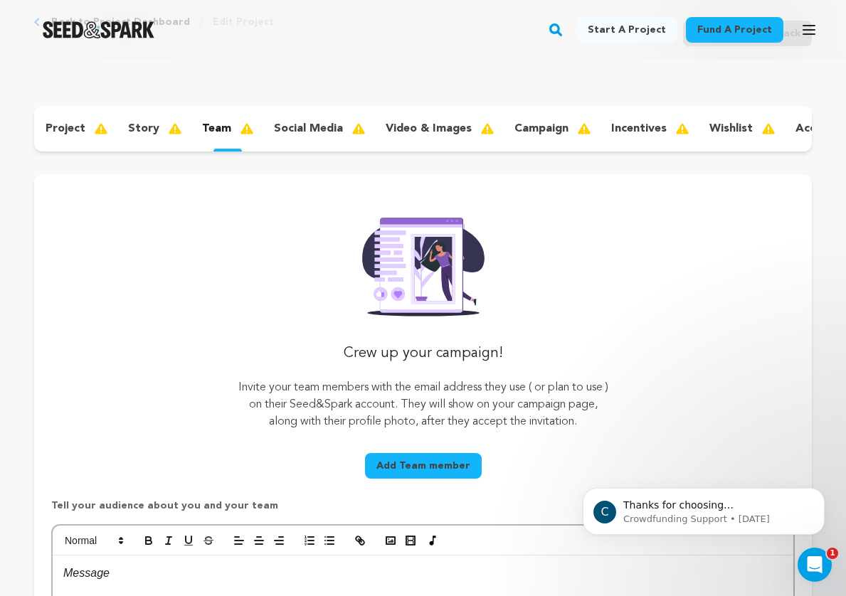
click at [139, 132] on p "story" at bounding box center [143, 128] width 31 height 17
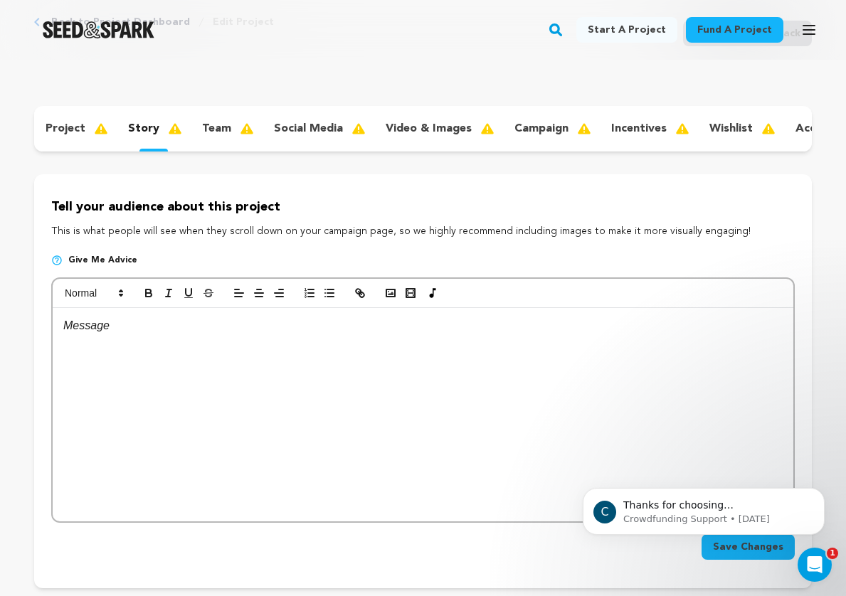
click at [124, 340] on div at bounding box center [423, 414] width 741 height 213
click at [101, 334] on div at bounding box center [423, 414] width 741 height 213
drag, startPoint x: 179, startPoint y: 322, endPoint x: 31, endPoint y: 322, distance: 147.3
click at [31, 322] on div "Back to Project Dashboard Edit Project Submit For feedback Submit For feedback …" at bounding box center [423, 539] width 846 height 1123
click at [111, 294] on span at bounding box center [93, 293] width 70 height 17
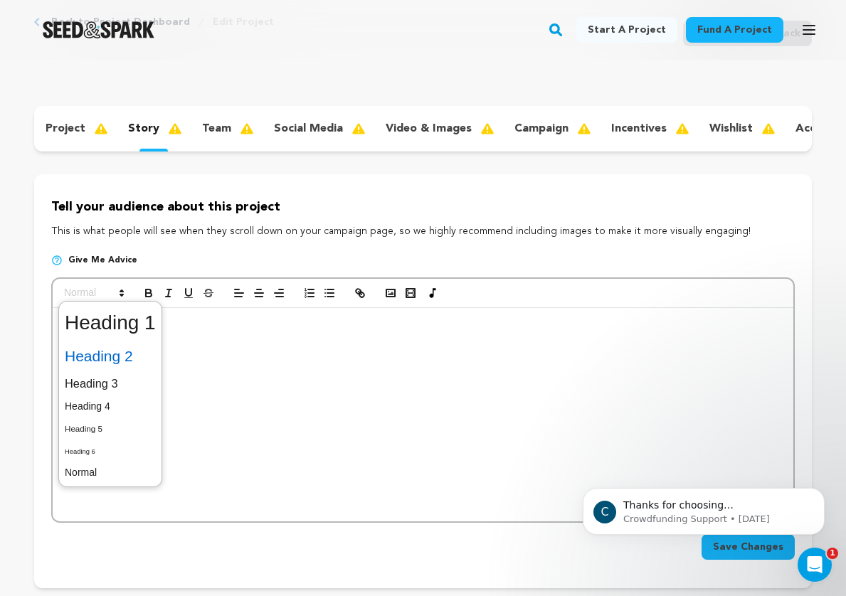
click at [111, 357] on span at bounding box center [110, 357] width 91 height 30
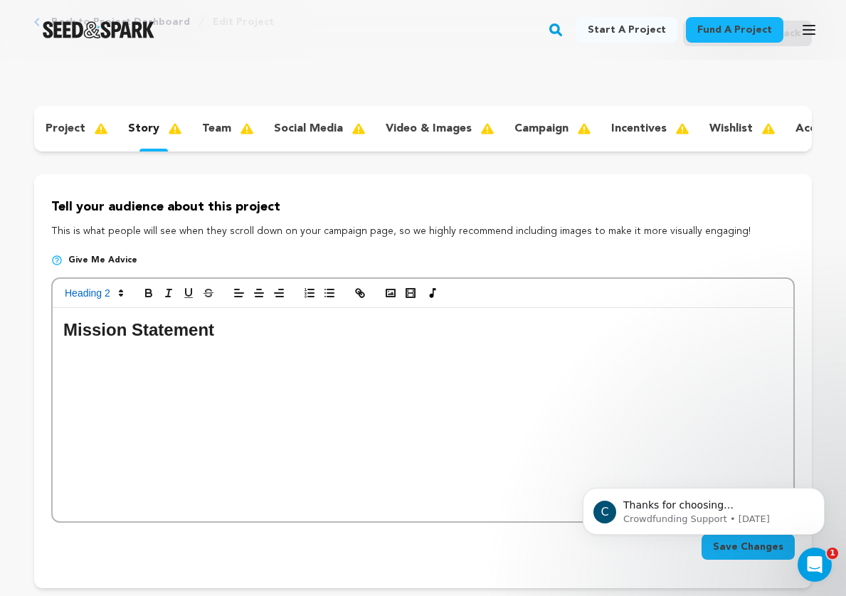
click at [132, 367] on div "Mission Statement" at bounding box center [423, 414] width 741 height 213
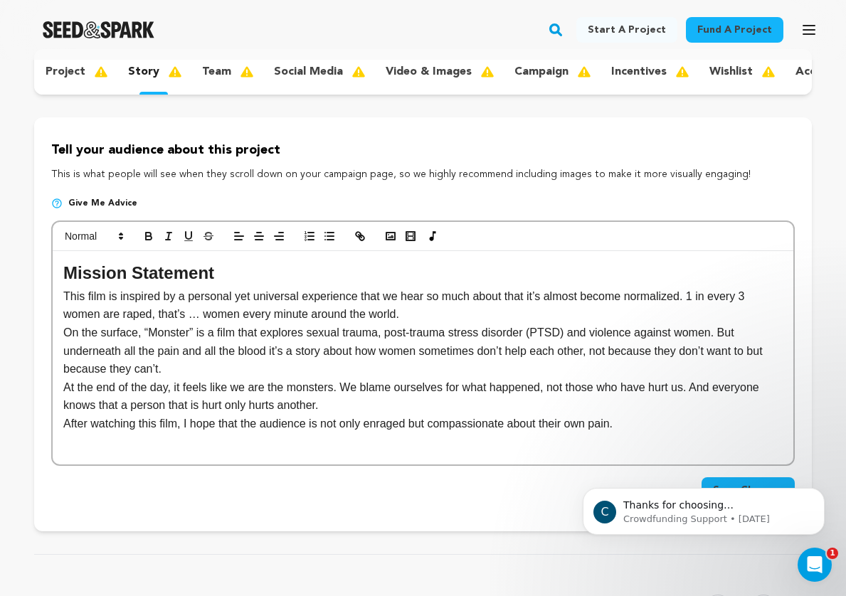
scroll to position [174, 0]
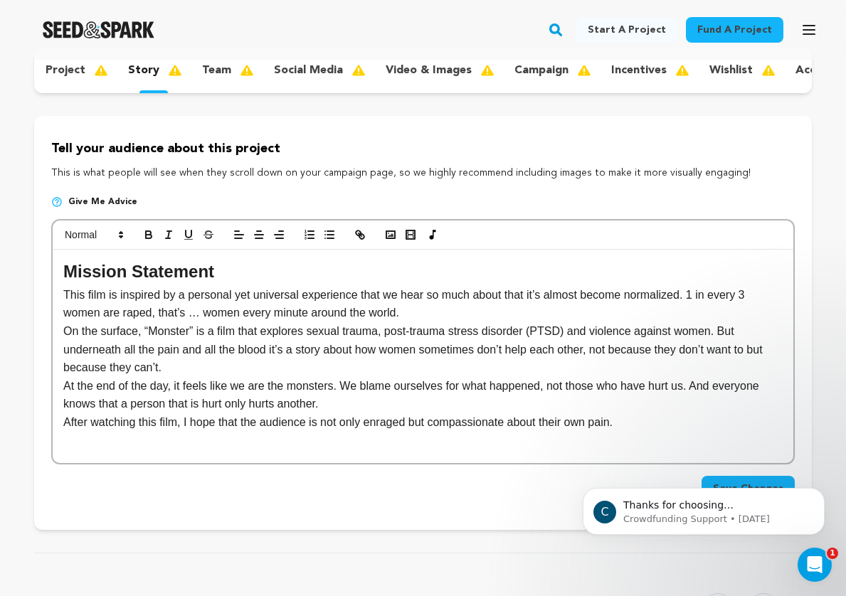
click at [186, 304] on p "This film is inspired by a personal yet universal experience that we hear so mu…" at bounding box center [422, 304] width 719 height 36
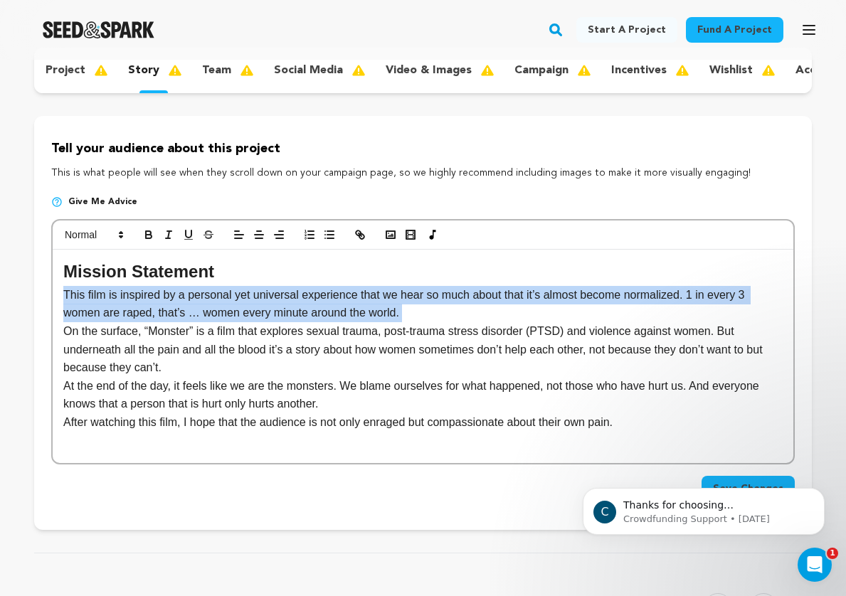
click at [186, 304] on p "This film is inspired by a personal yet universal experience that we hear so mu…" at bounding box center [422, 304] width 719 height 36
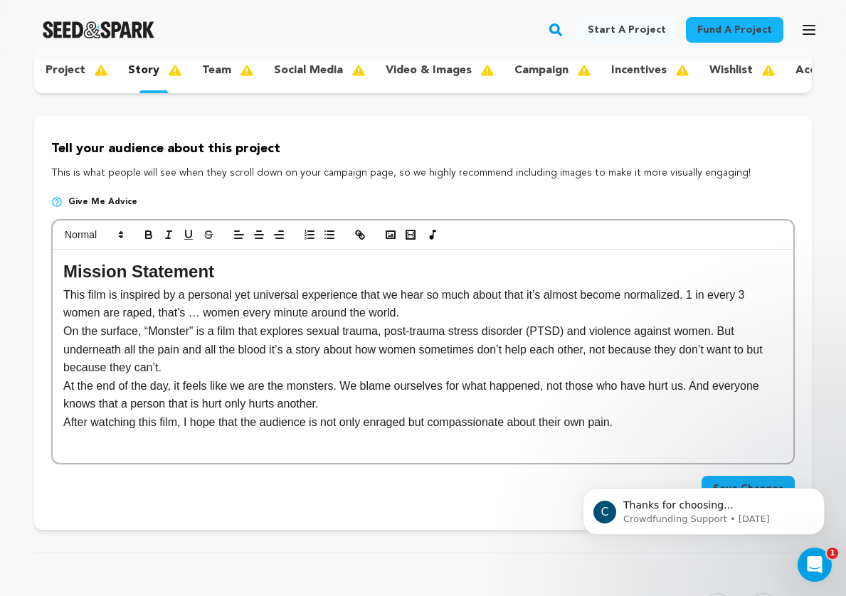
click at [317, 305] on p "This film is inspired by a personal yet universal experience that we hear so mu…" at bounding box center [422, 304] width 719 height 36
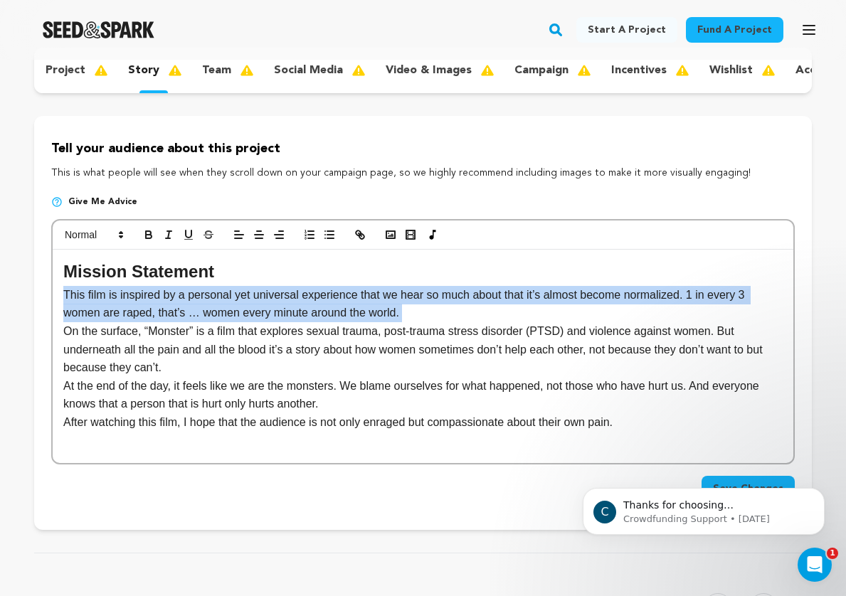
click at [317, 305] on p "This film is inspired by a personal yet universal experience that we hear so mu…" at bounding box center [422, 304] width 719 height 36
click at [429, 307] on p "This film is inspired by a personal yet universal experience that we hear so mu…" at bounding box center [422, 304] width 719 height 36
drag, startPoint x: 422, startPoint y: 310, endPoint x: 699, endPoint y: 299, distance: 277.0
click at [699, 299] on p "This film is inspired by a personal yet universal experience that we hear so mu…" at bounding box center [422, 304] width 719 height 36
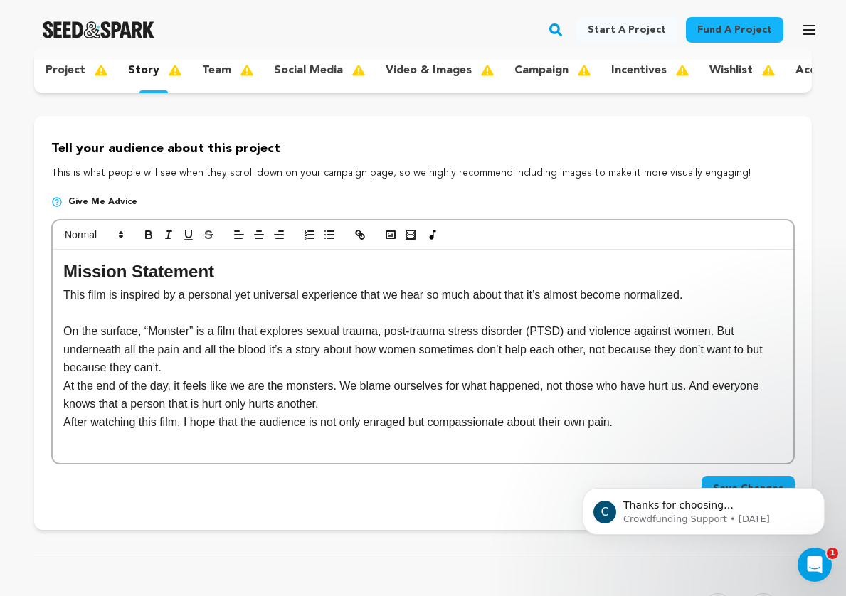
click at [138, 293] on p "This film is inspired by a personal yet universal experience that we hear so mu…" at bounding box center [422, 295] width 719 height 18
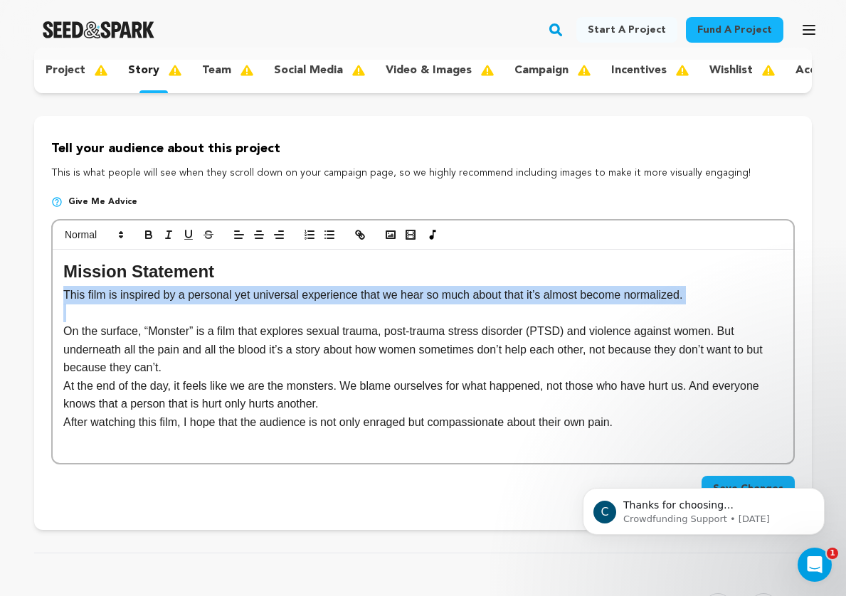
click at [138, 293] on p "This film is inspired by a personal yet universal experience that we hear so mu…" at bounding box center [422, 295] width 719 height 18
click at [164, 240] on icon "button" at bounding box center [168, 234] width 13 height 13
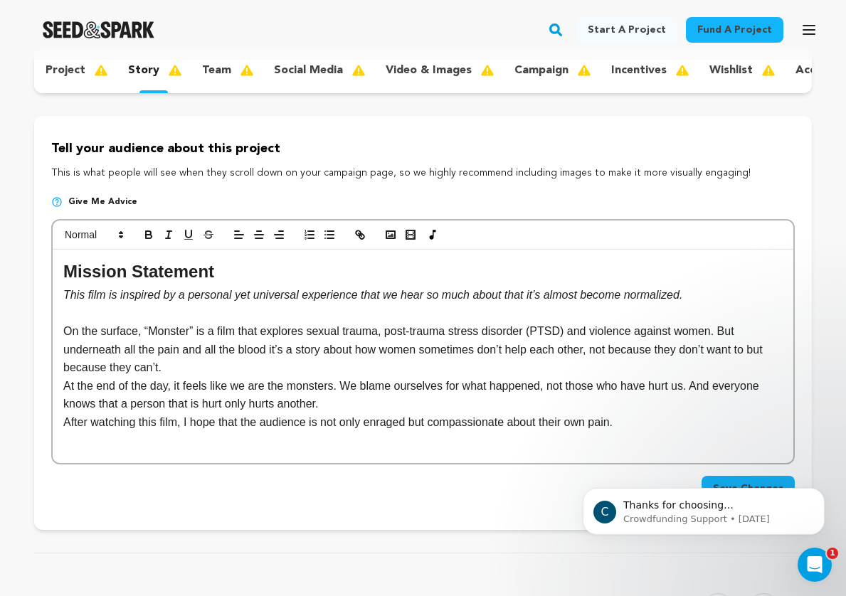
click at [183, 373] on p "On the surface, “Monster” is a film that explores sexual trauma, post-trauma st…" at bounding box center [422, 349] width 719 height 55
click at [169, 346] on p "On the surface, “Monster” is a film that explores sexual trauma, post-trauma st…" at bounding box center [422, 349] width 719 height 55
click at [265, 354] on p "On the surface, “Monster” is a film that explores sexual trauma, post-trauma st…" at bounding box center [422, 349] width 719 height 55
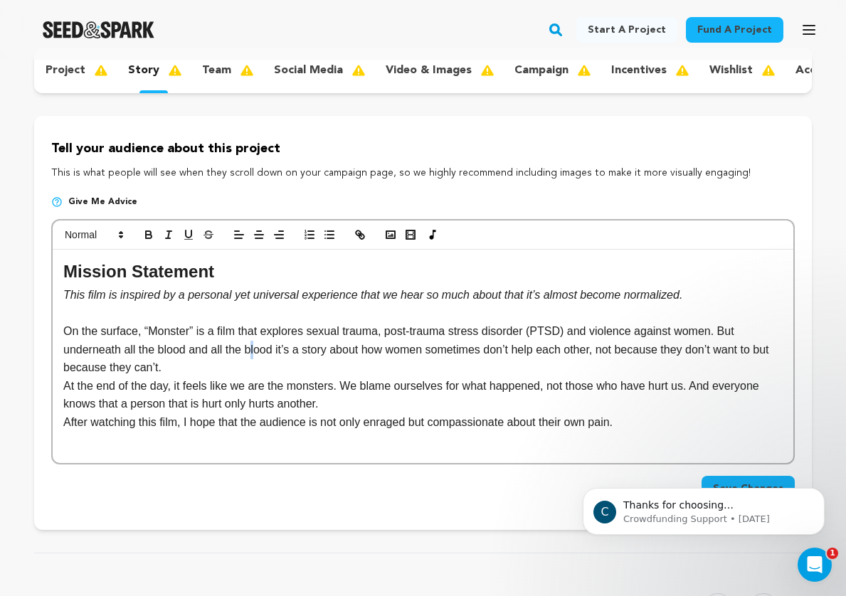
click at [255, 348] on p "On the surface, “Monster” is a film that explores sexual trauma, post-trauma st…" at bounding box center [422, 349] width 719 height 55
click at [267, 361] on p "On the surface, “Monster” is a film that explores sexual trauma, post-trauma st…" at bounding box center [422, 349] width 719 height 55
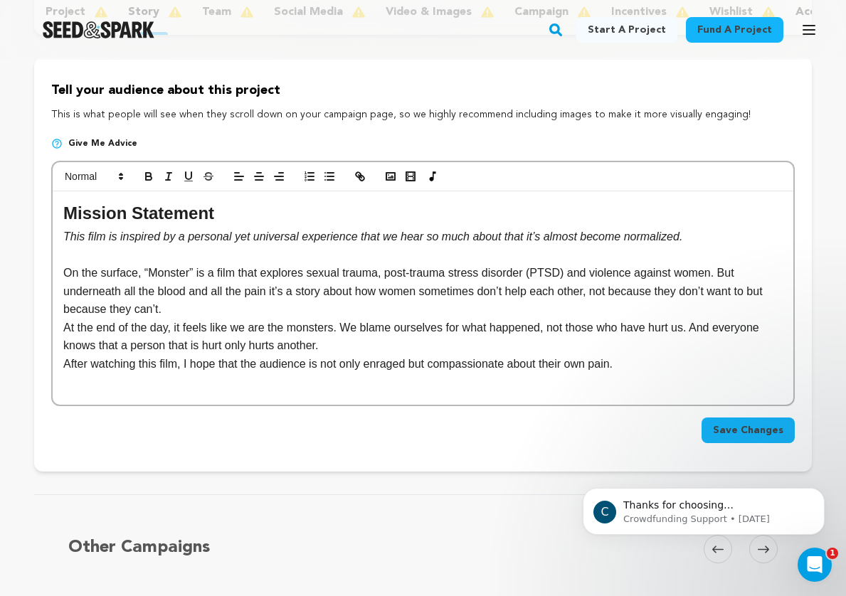
scroll to position [248, 0]
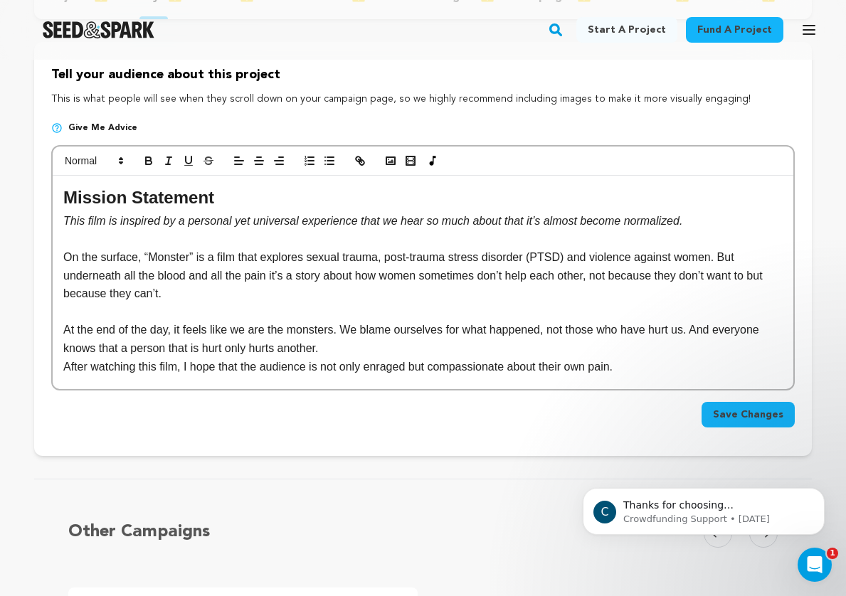
click at [337, 342] on p "At the end of the day, it feels like we are the monsters. We blame ourselves fo…" at bounding box center [422, 339] width 719 height 36
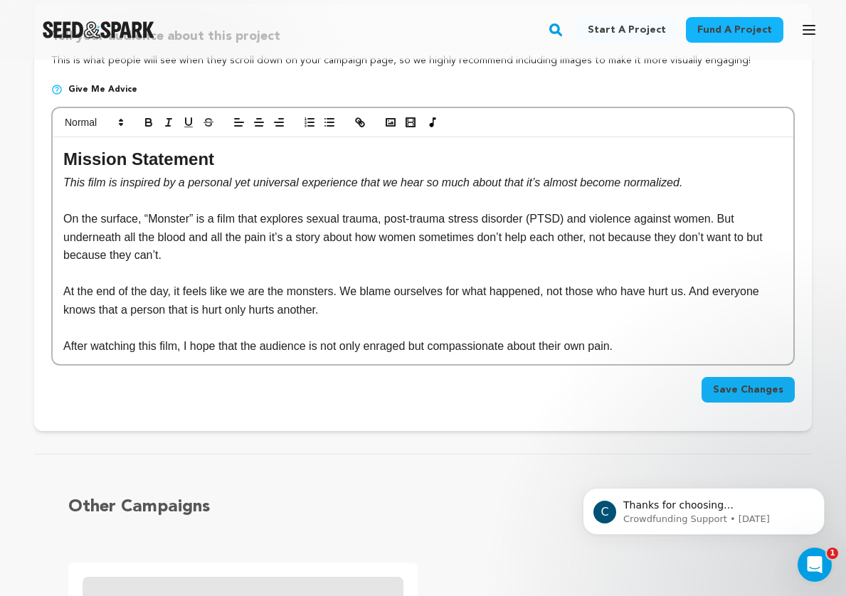
scroll to position [288, 0]
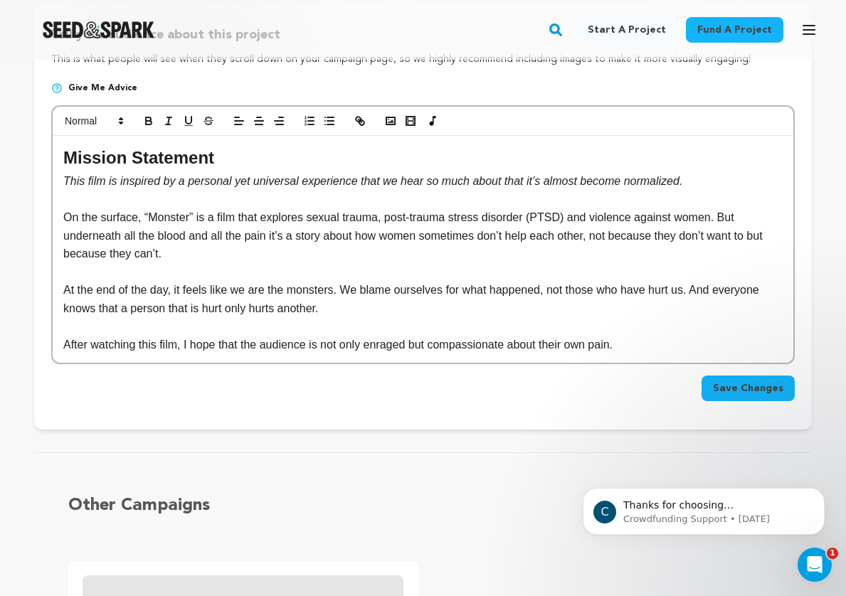
click at [328, 312] on p "At the end of the day, it feels like we are the monsters. We blame ourselves fo…" at bounding box center [422, 299] width 719 height 36
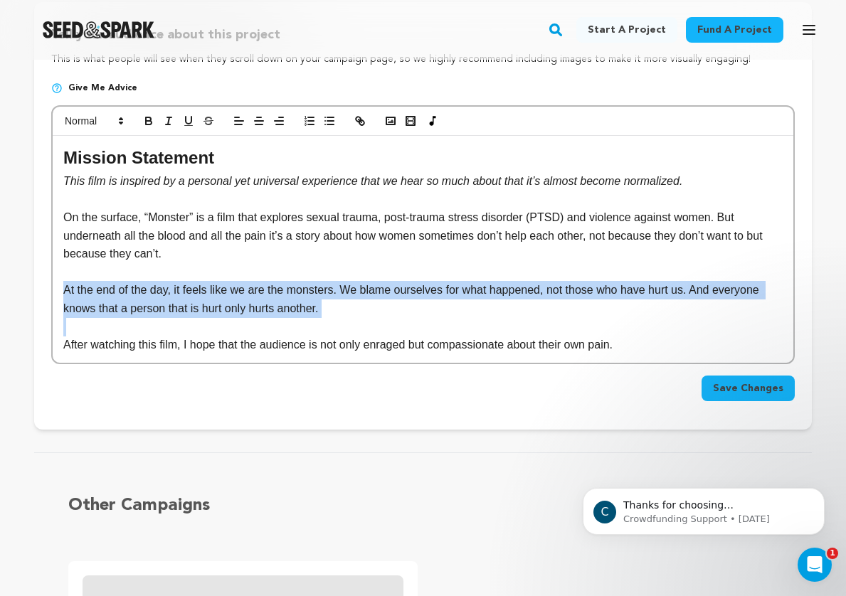
click at [328, 312] on p "At the end of the day, it feels like we are the monsters. We blame ourselves fo…" at bounding box center [422, 299] width 719 height 36
click at [317, 307] on p "At the end of the day, it feels like we are the monsters. We blame ourselves fo…" at bounding box center [422, 299] width 719 height 36
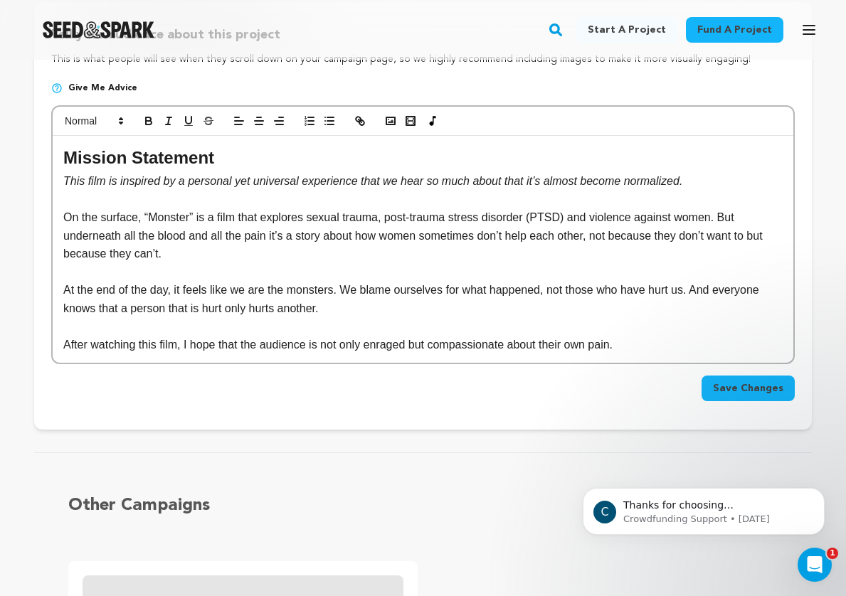
click at [309, 345] on p "After watching this film, I hope that the audience is not only enraged but comp…" at bounding box center [422, 345] width 719 height 18
click at [247, 297] on p "At the end of the day, it feels like we are the monsters. We blame ourselves fo…" at bounding box center [422, 299] width 719 height 36
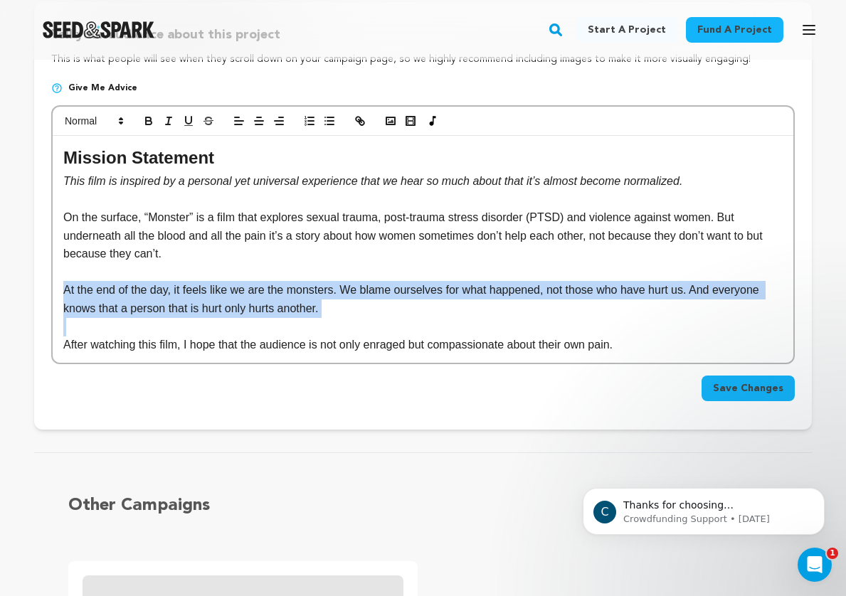
click at [247, 297] on p "At the end of the day, it feels like we are the monsters. We blame ourselves fo…" at bounding box center [422, 299] width 719 height 36
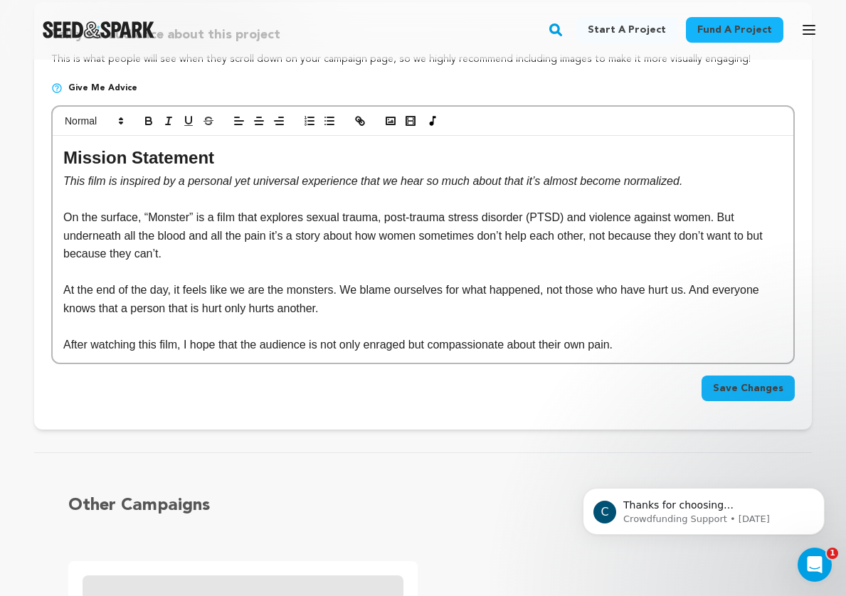
click at [225, 246] on p "On the surface, “Monster” is a film that explores sexual trauma, post-trauma st…" at bounding box center [422, 235] width 719 height 55
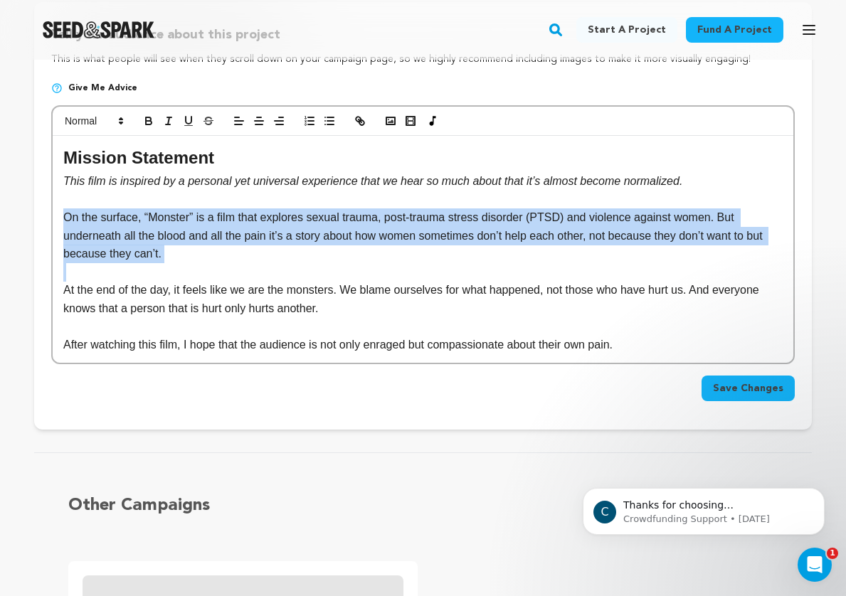
click at [225, 246] on p "On the surface, “Monster” is a film that explores sexual trauma, post-trauma st…" at bounding box center [422, 235] width 719 height 55
click at [261, 263] on p at bounding box center [422, 272] width 719 height 18
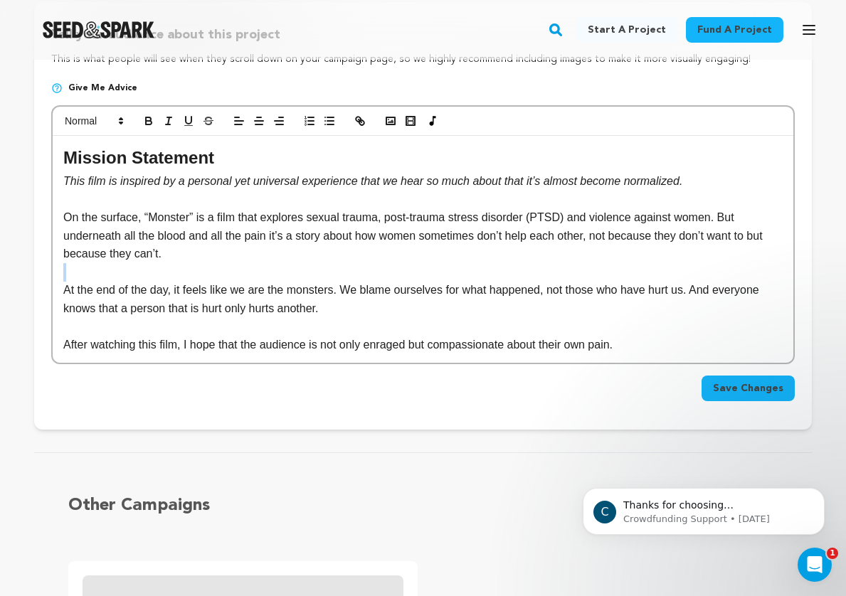
click at [261, 263] on p at bounding box center [422, 272] width 719 height 18
click at [258, 232] on p "On the surface, “Monster” is a film that explores sexual trauma, post-trauma st…" at bounding box center [422, 235] width 719 height 55
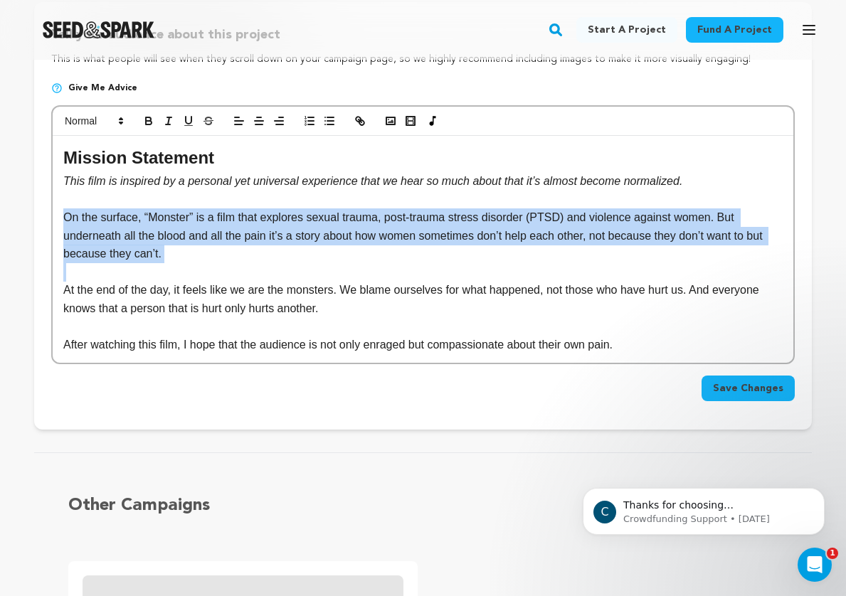
click at [258, 232] on p "On the surface, “Monster” is a film that explores sexual trauma, post-trauma st…" at bounding box center [422, 235] width 719 height 55
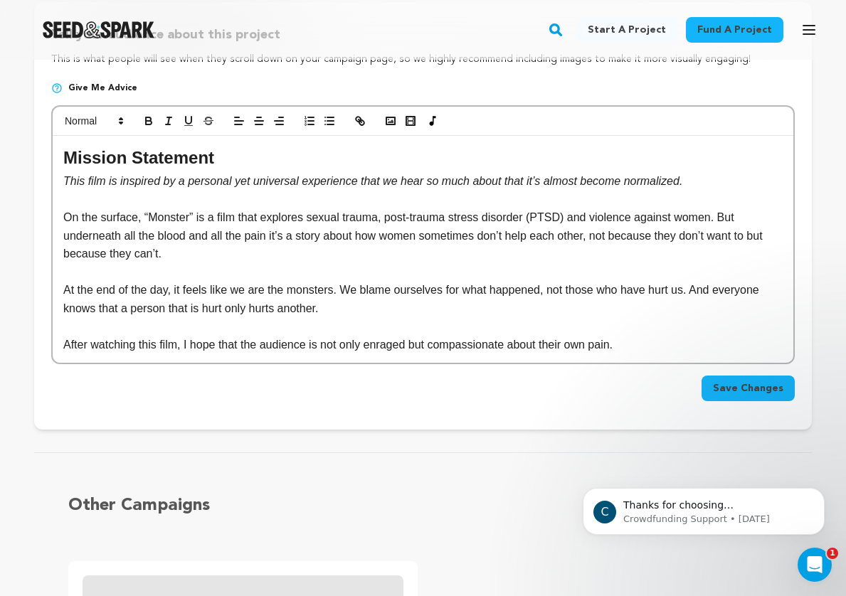
click at [273, 282] on p "At the end of the day, it feels like we are the monsters. We blame ourselves fo…" at bounding box center [422, 299] width 719 height 36
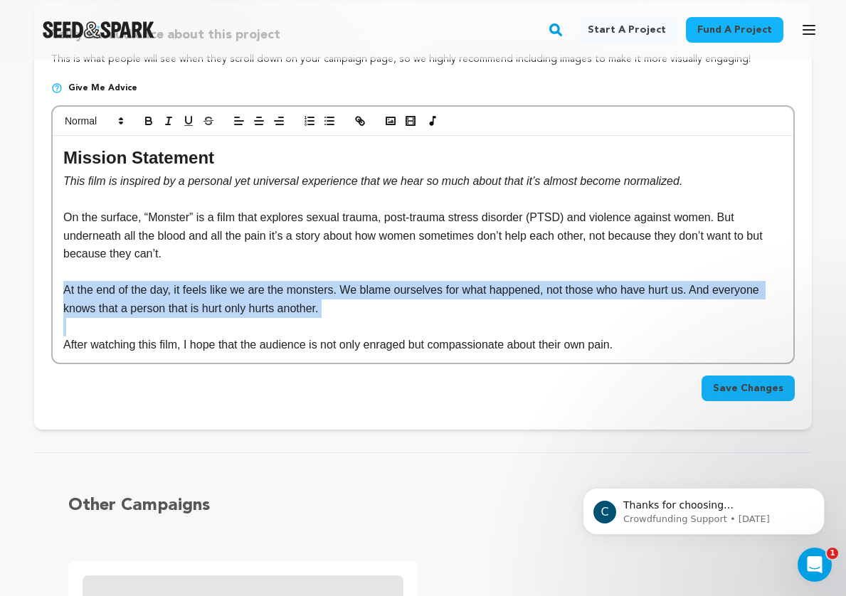
click at [273, 282] on p "At the end of the day, it feels like we are the monsters. We blame ourselves fo…" at bounding box center [422, 299] width 719 height 36
click at [302, 310] on p "At the end of the day, it feels like we are the monsters. We blame ourselves fo…" at bounding box center [422, 299] width 719 height 36
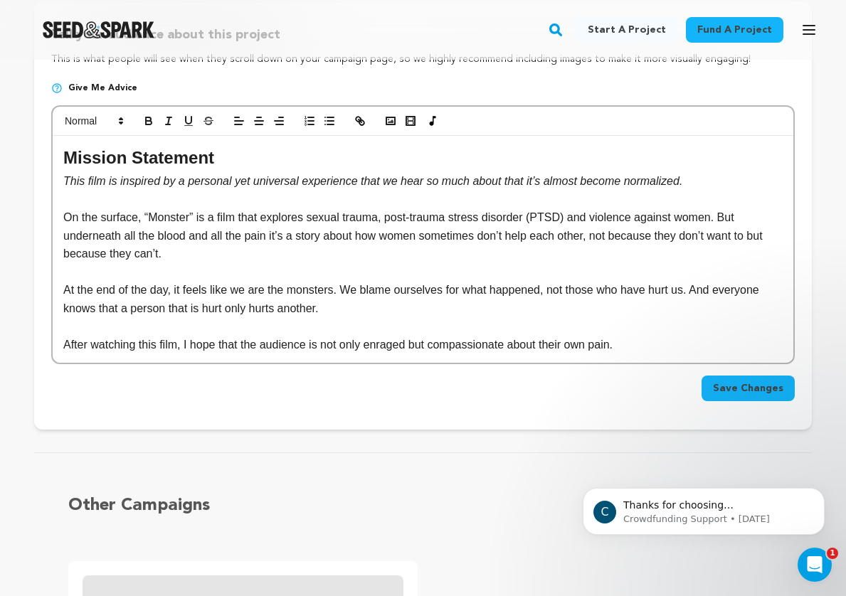
click at [302, 352] on div "Mission Statement This film is inspired by a personal yet universal experience …" at bounding box center [423, 249] width 741 height 226
click at [302, 342] on p "After watching this film, I hope that the audience is not only enraged but comp…" at bounding box center [422, 345] width 719 height 18
click at [367, 337] on p "After watching this film, I hope that the audience is not only enraged but comp…" at bounding box center [422, 345] width 719 height 18
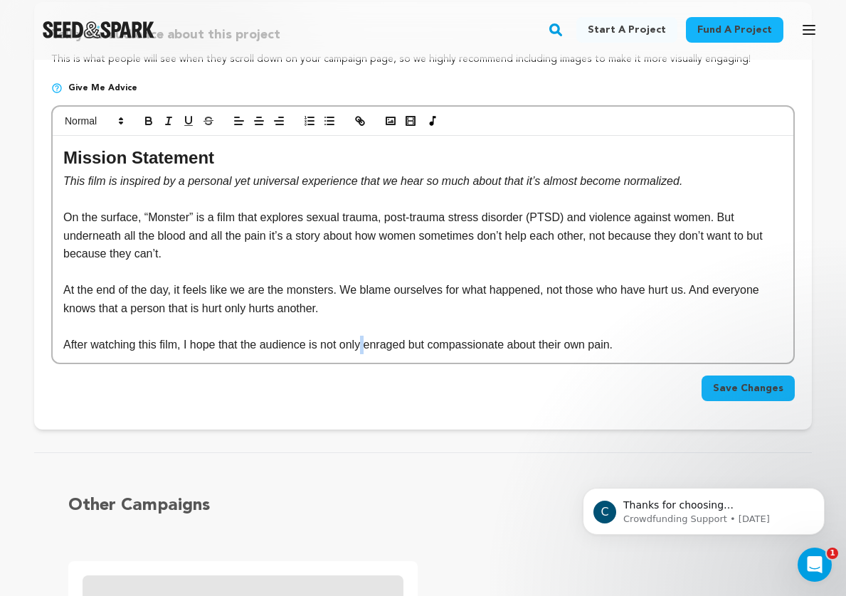
click at [367, 337] on p "After watching this film, I hope that the audience is not only enraged but comp…" at bounding box center [422, 345] width 719 height 18
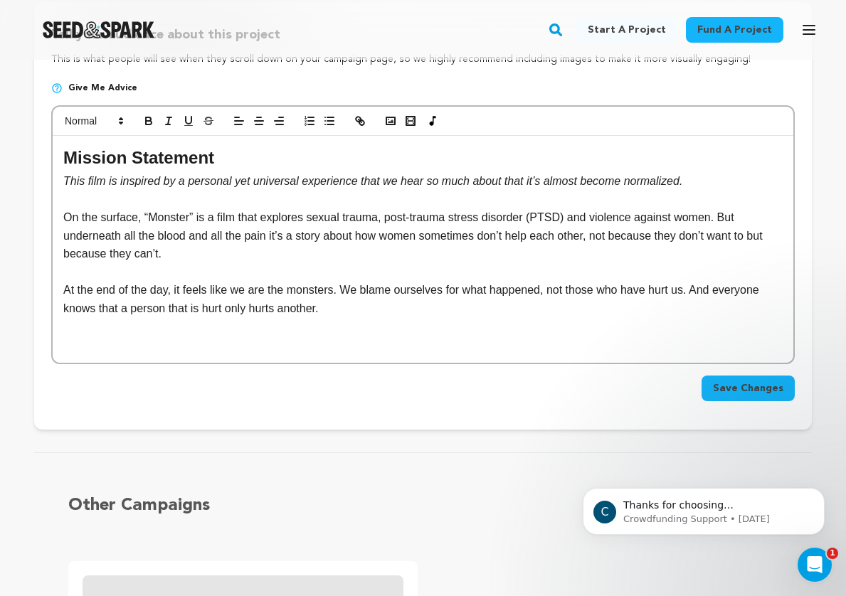
click at [314, 229] on p "On the surface, “Monster” is a film that explores sexual trauma, post-trauma st…" at bounding box center [422, 235] width 719 height 55
click at [393, 307] on p "At the end of the day, it feels like we are the monsters. We blame ourselves fo…" at bounding box center [422, 299] width 719 height 36
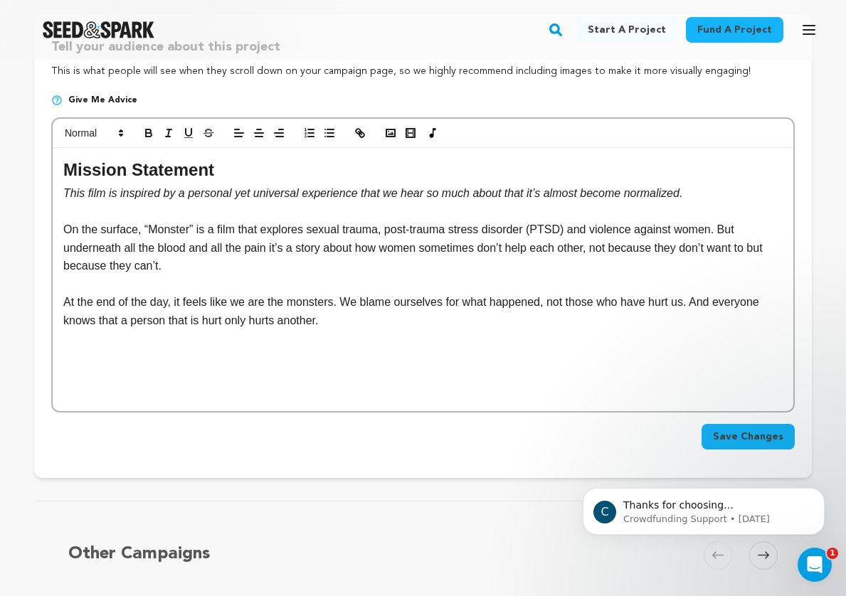
scroll to position [275, 0]
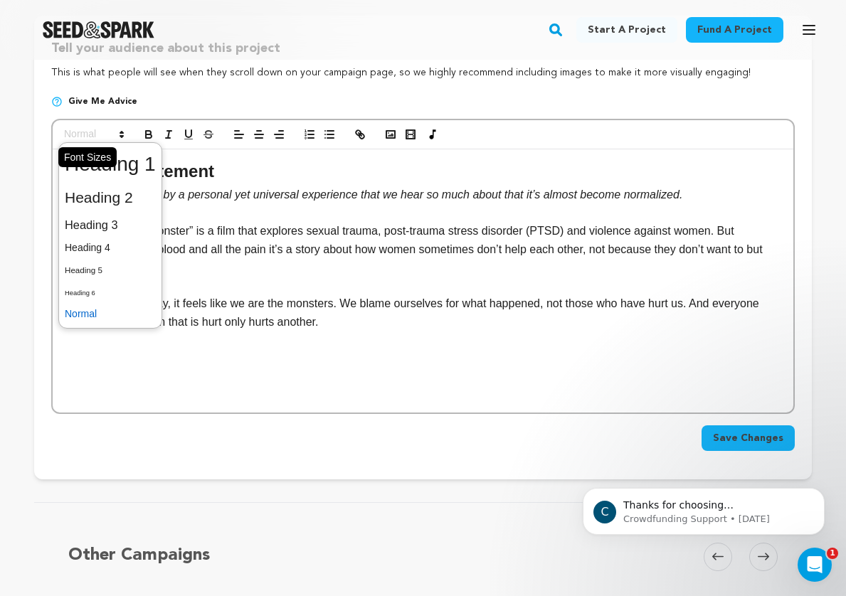
click at [105, 137] on span at bounding box center [93, 134] width 70 height 17
click at [115, 191] on span at bounding box center [110, 198] width 91 height 30
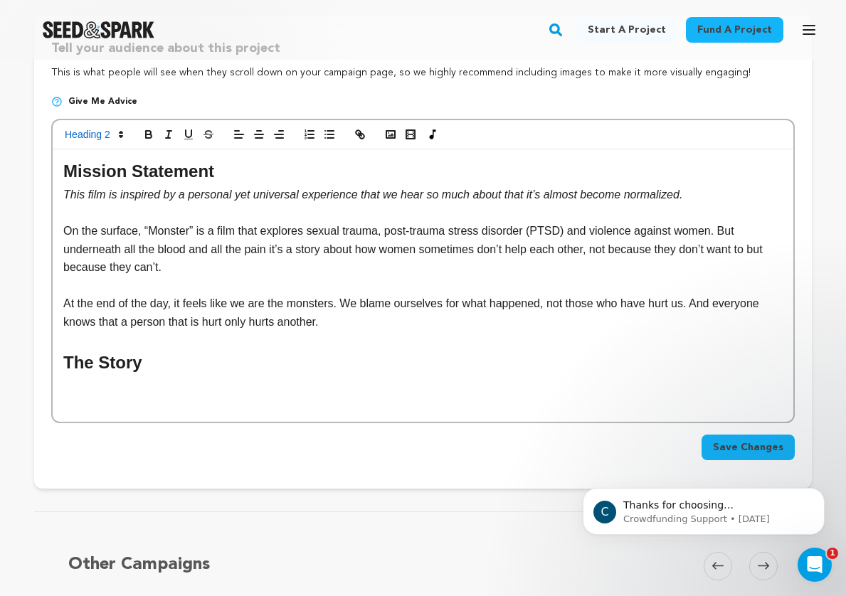
click at [213, 324] on p "At the end of the day, it feels like we are the monsters. We blame ourselves fo…" at bounding box center [422, 313] width 719 height 36
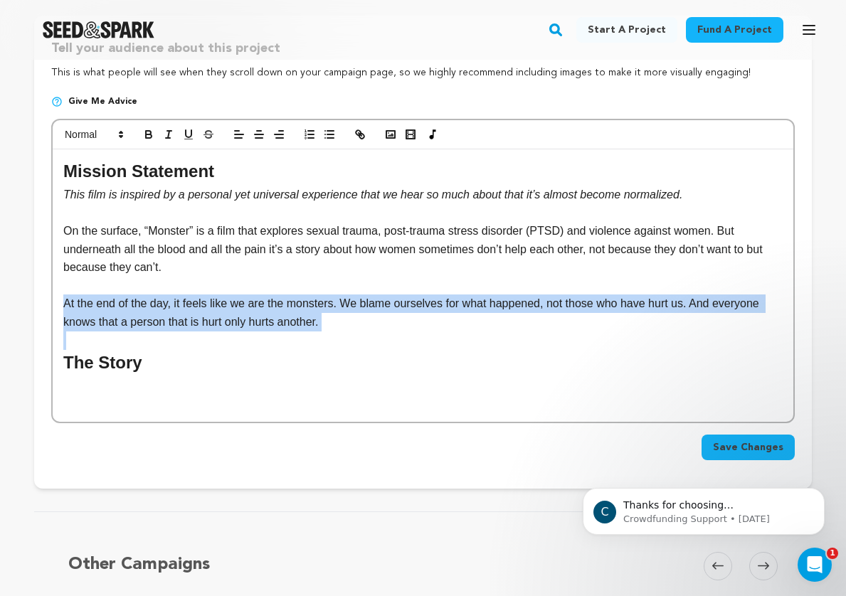
click at [213, 324] on p "At the end of the day, it feels like we are the monsters. We blame ourselves fo…" at bounding box center [422, 313] width 719 height 36
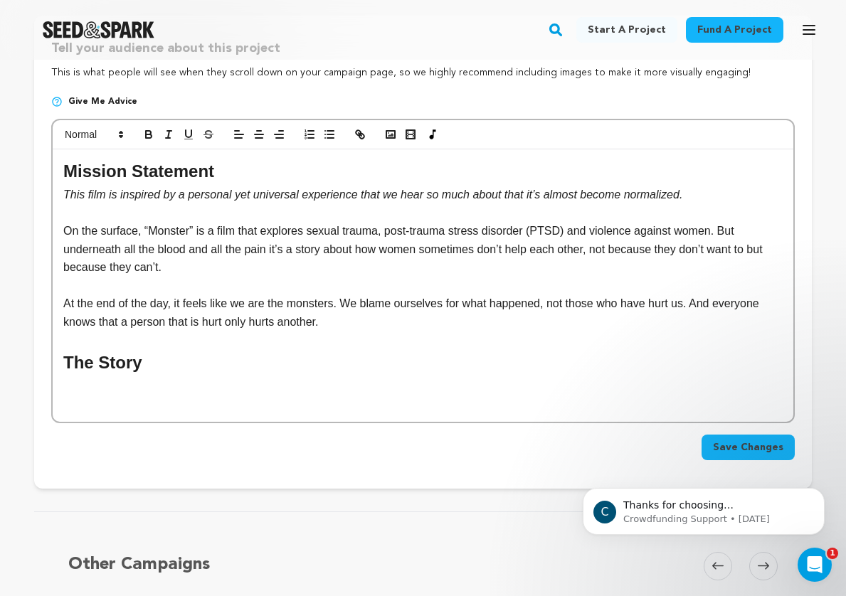
click at [211, 270] on p "On the surface, “Monster” is a film that explores sexual trauma, post-trauma st…" at bounding box center [422, 249] width 719 height 55
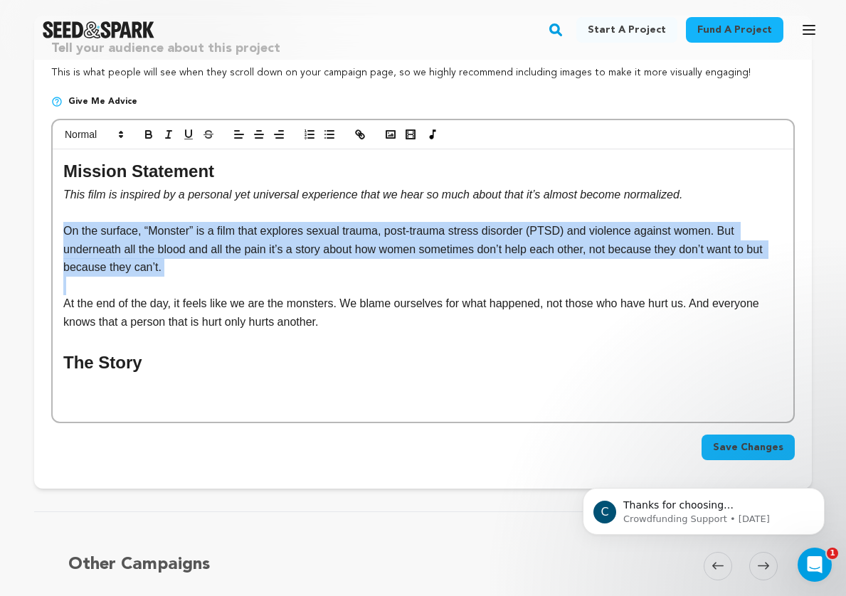
click at [211, 270] on p "On the surface, “Monster” is a film that explores sexual trauma, post-trauma st…" at bounding box center [422, 249] width 719 height 55
click at [263, 258] on p "On the surface, “Monster” is a film that explores sexual trauma, post-trauma st…" at bounding box center [422, 249] width 719 height 55
click at [297, 270] on p "On the surface, “Monster” is a film that explores sexual trauma, post-trauma st…" at bounding box center [422, 249] width 719 height 55
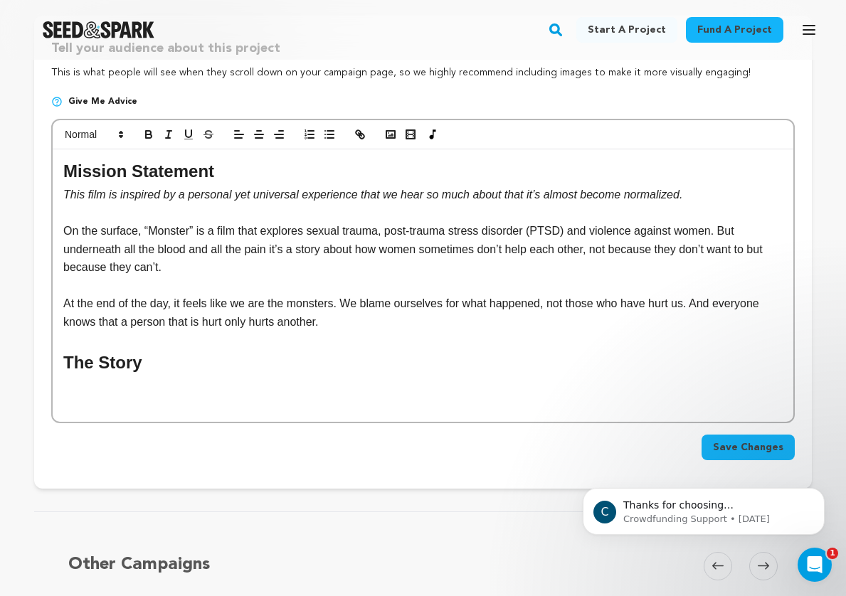
click at [293, 246] on p "On the surface, “Monster” is a film that explores sexual trauma, post-trauma st…" at bounding box center [422, 249] width 719 height 55
click at [301, 269] on p "On the surface, “Monster” is a film that explores sexual trauma, post-trauma st…" at bounding box center [422, 249] width 719 height 55
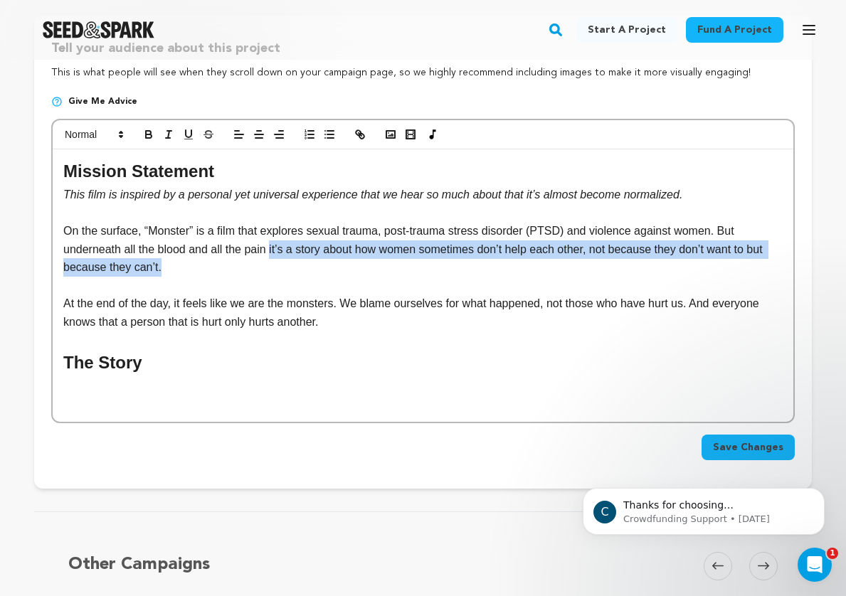
drag, startPoint x: 291, startPoint y: 260, endPoint x: 273, endPoint y: 251, distance: 20.7
click at [273, 251] on p "On the surface, “Monster” is a film that explores sexual trauma, post-trauma st…" at bounding box center [422, 249] width 719 height 55
click at [278, 270] on p "On the surface, “Monster” is a film that explores sexual trauma, post-trauma st…" at bounding box center [422, 249] width 719 height 55
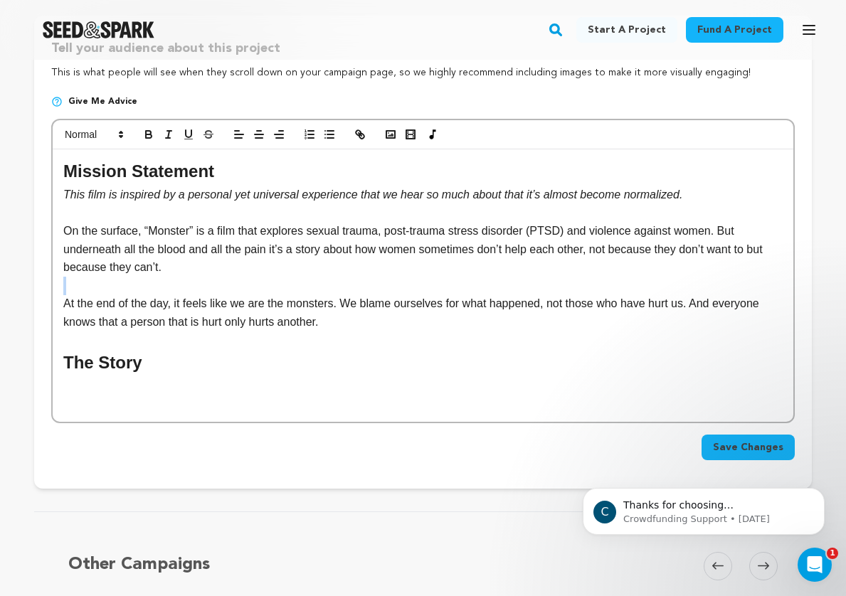
click at [278, 270] on p "On the surface, “Monster” is a film that explores sexual trauma, post-trauma st…" at bounding box center [422, 249] width 719 height 55
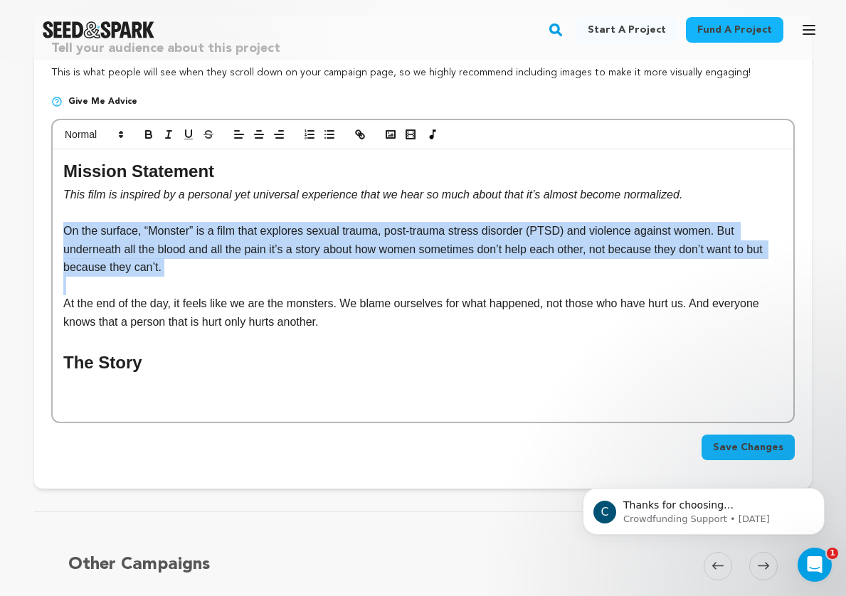
click at [278, 270] on p "On the surface, “Monster” is a film that explores sexual trauma, post-trauma st…" at bounding box center [422, 249] width 719 height 55
click at [273, 244] on p "On the surface, “Monster” is a film that explores sexual trauma, post-trauma st…" at bounding box center [422, 249] width 719 height 55
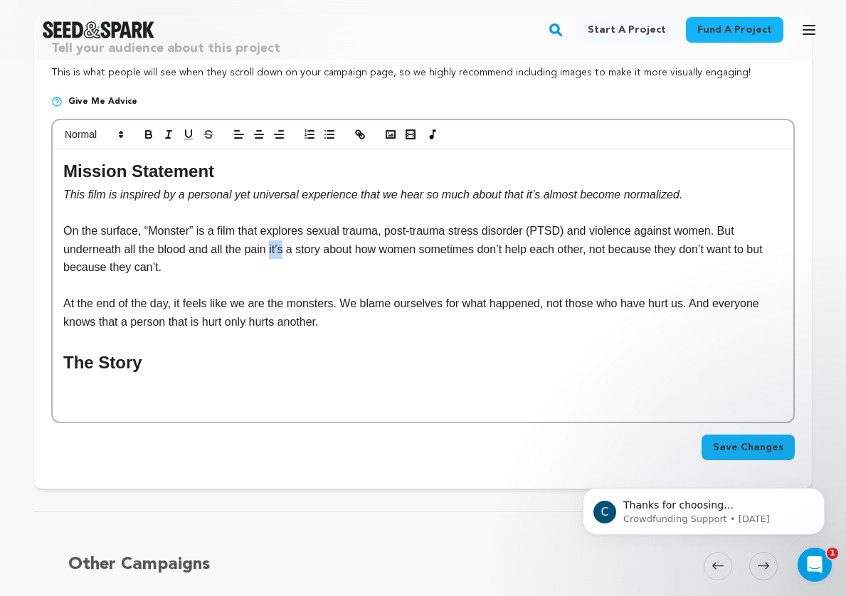
click at [273, 244] on p "On the surface, “Monster” is a film that explores sexual trauma, post-trauma st…" at bounding box center [422, 249] width 719 height 55
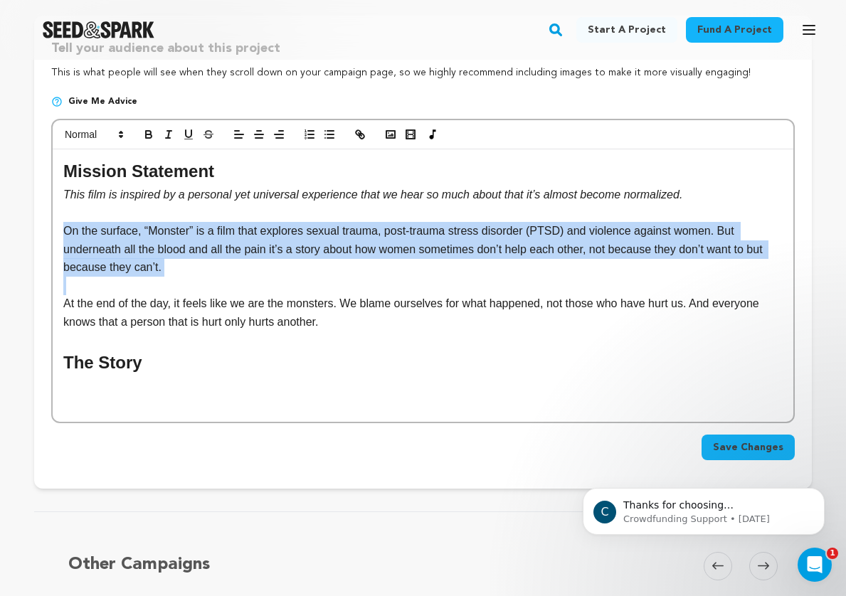
click at [273, 244] on p "On the surface, “Monster” is a film that explores sexual trauma, post-trauma st…" at bounding box center [422, 249] width 719 height 55
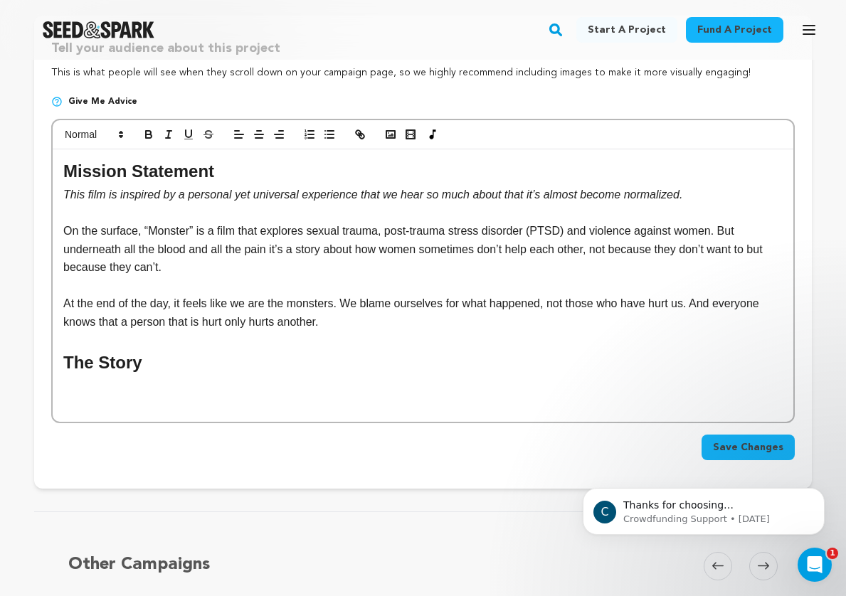
click at [317, 297] on p "At the end of the day, it feels like we are the monsters. We blame ourselves fo…" at bounding box center [422, 313] width 719 height 36
click at [292, 260] on p "On the surface, “Monster” is a film that explores sexual trauma, post-trauma st…" at bounding box center [422, 249] width 719 height 55
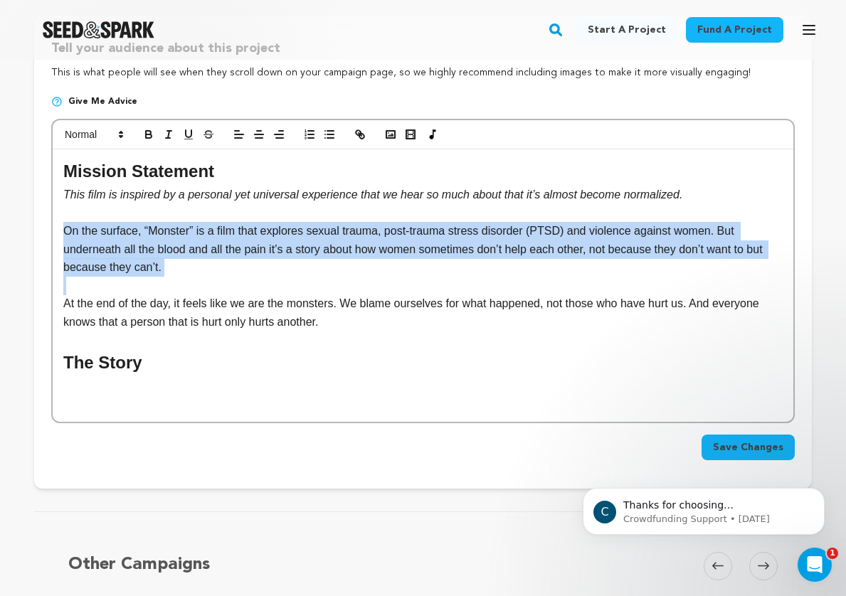
click at [292, 260] on p "On the surface, “Monster” is a film that explores sexual trauma, post-trauma st…" at bounding box center [422, 249] width 719 height 55
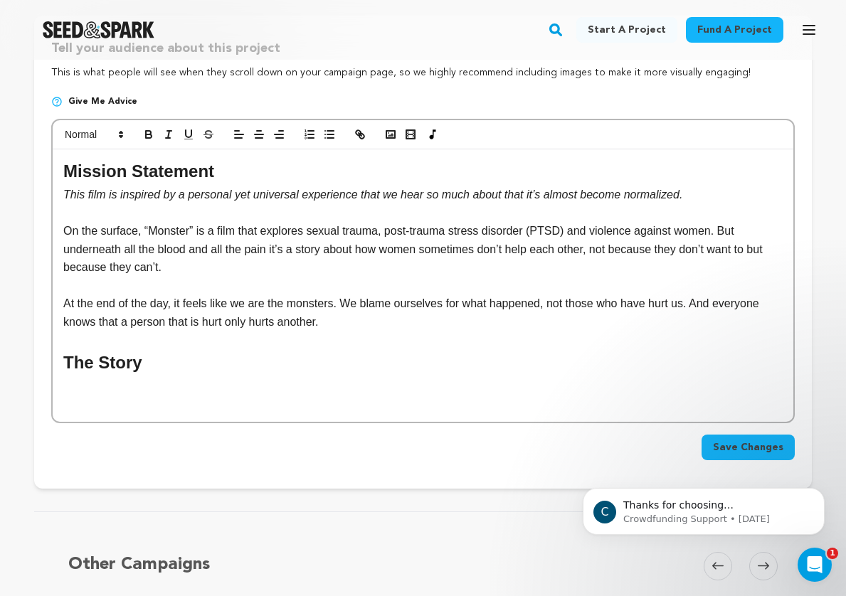
click at [302, 317] on p "At the end of the day, it feels like we are the monsters. We blame ourselves fo…" at bounding box center [422, 313] width 719 height 36
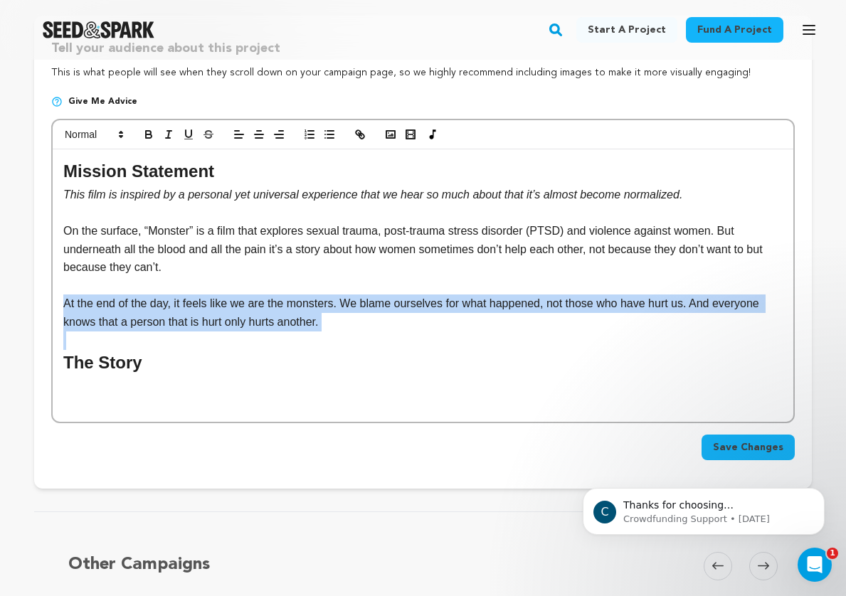
click at [302, 317] on p "At the end of the day, it feels like we are the monsters. We blame ourselves fo…" at bounding box center [422, 313] width 719 height 36
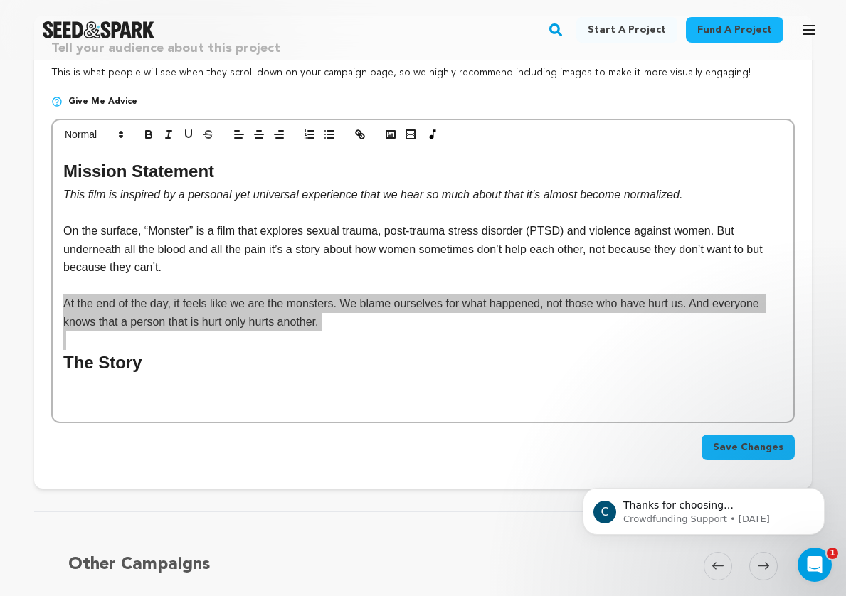
click at [311, 332] on p at bounding box center [422, 341] width 719 height 18
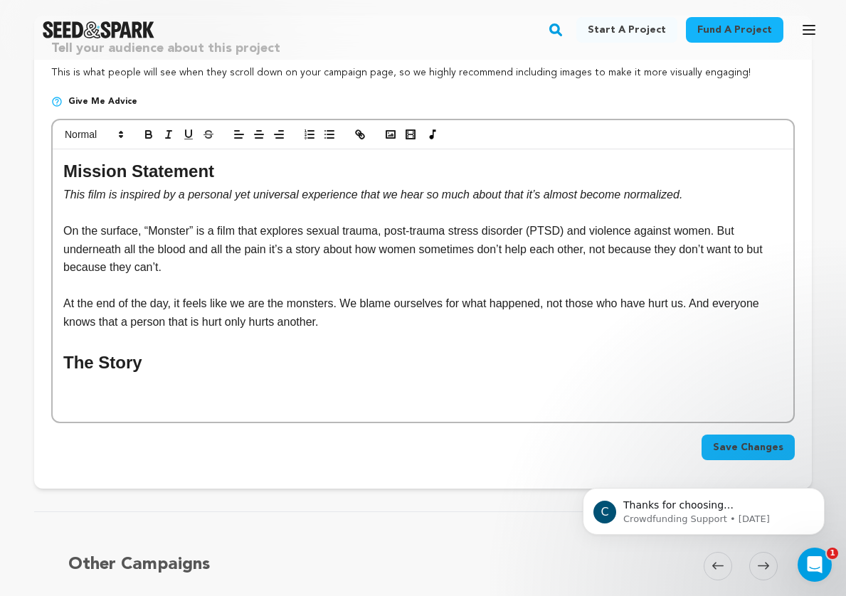
click at [206, 395] on p at bounding box center [422, 404] width 719 height 18
click at [205, 381] on p at bounding box center [422, 385] width 719 height 18
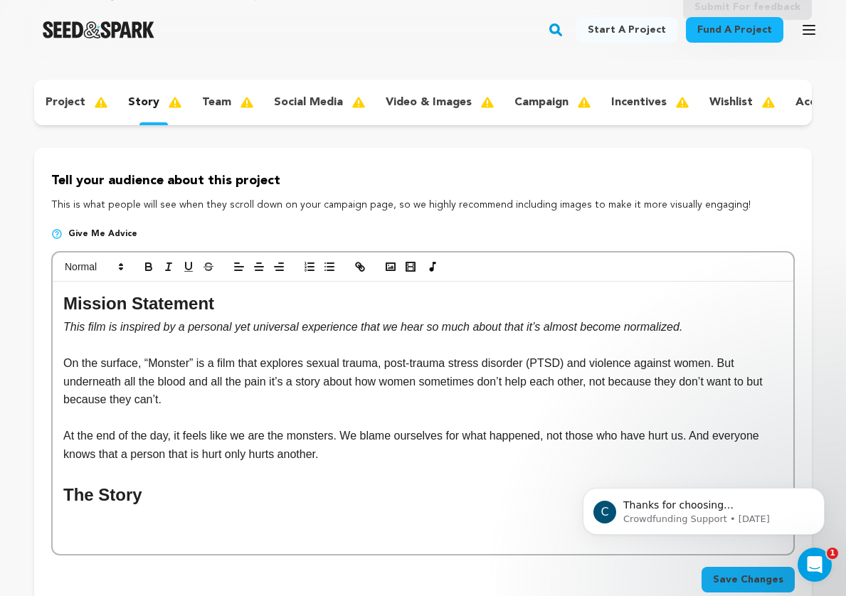
scroll to position [146, 0]
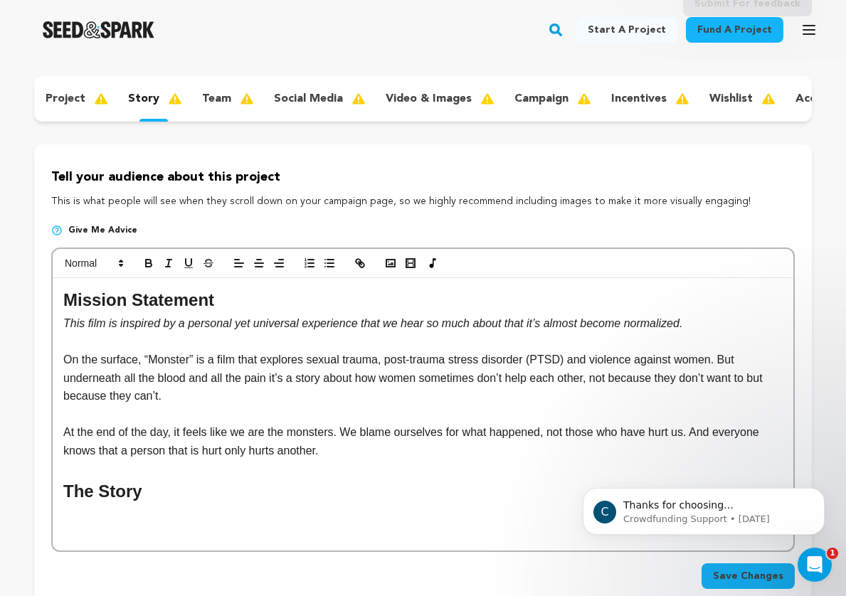
click at [314, 96] on p "social media" at bounding box center [308, 98] width 69 height 17
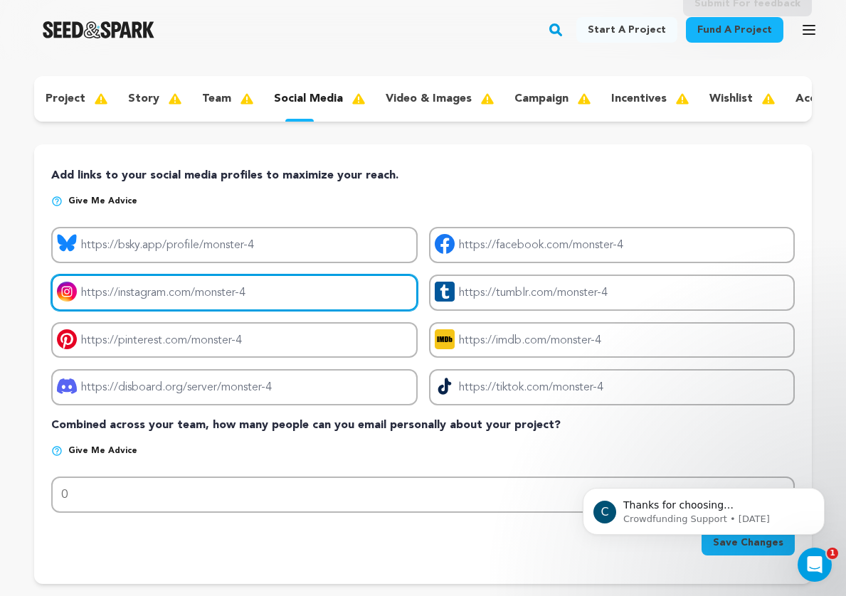
click at [113, 302] on input "Project instagram link" at bounding box center [234, 293] width 366 height 36
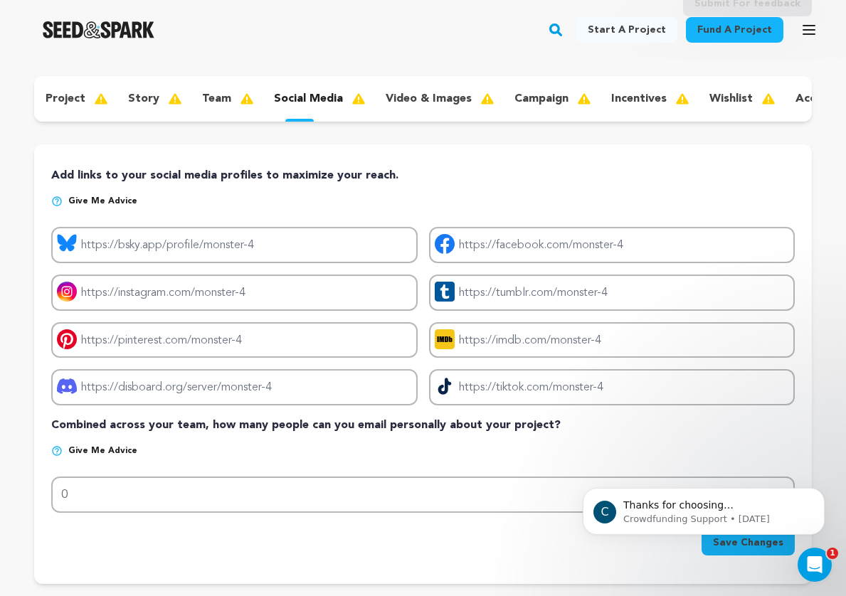
click at [191, 455] on p "Give me advice" at bounding box center [423, 456] width 744 height 23
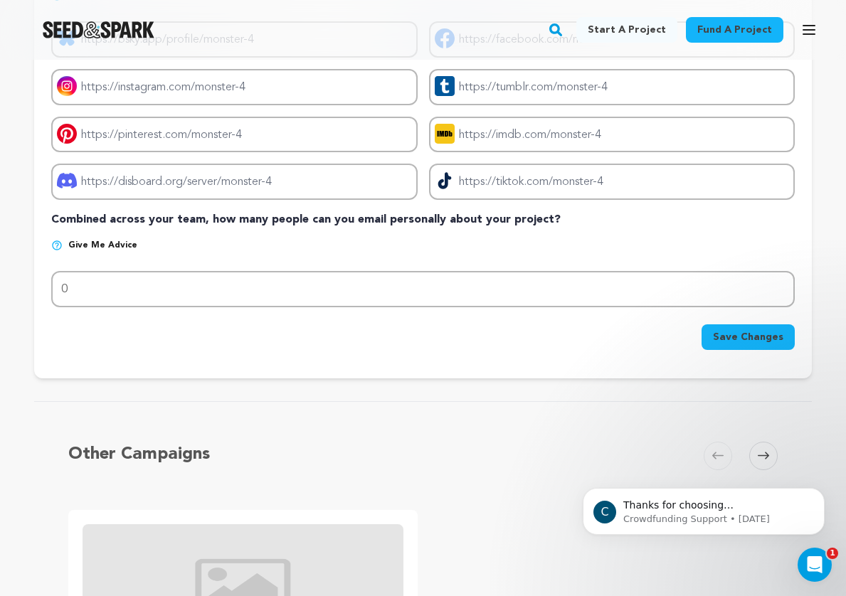
scroll to position [368, 0]
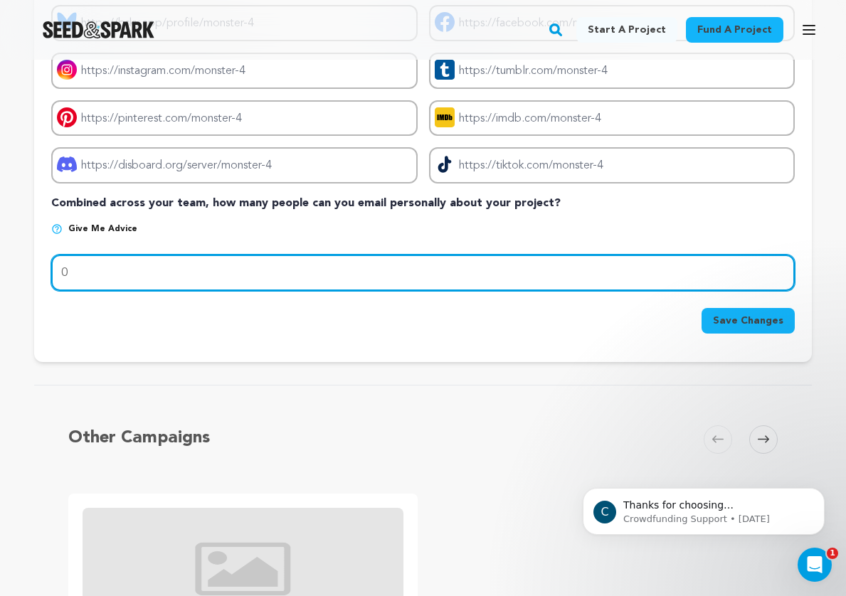
click at [92, 277] on input "0" at bounding box center [423, 273] width 744 height 36
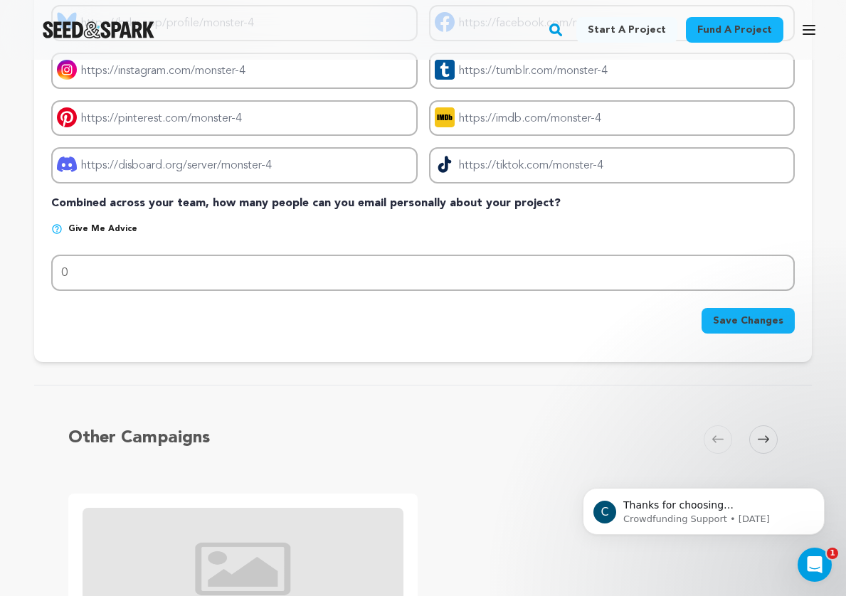
click at [104, 341] on div "Add links to your social media profiles to maximize your reach. Give me advice …" at bounding box center [423, 142] width 778 height 440
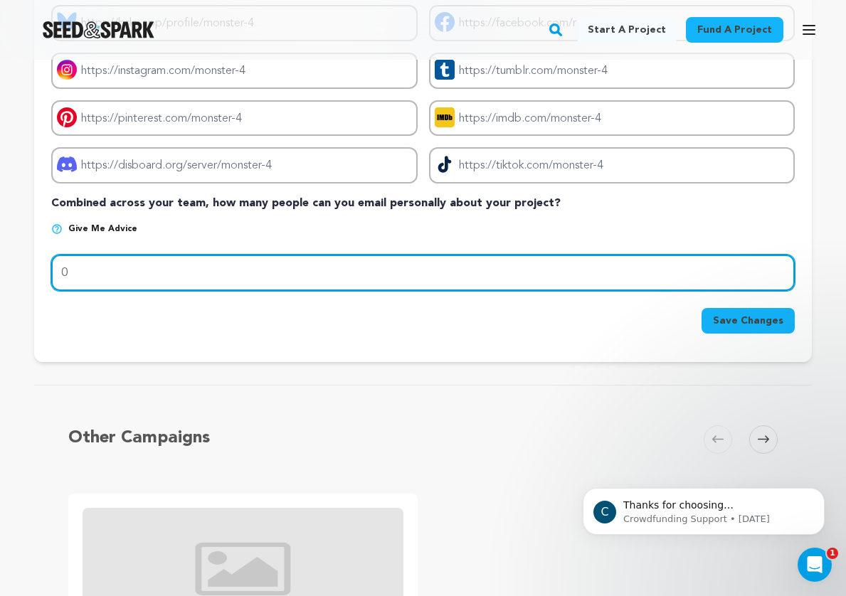
click at [116, 262] on input "0" at bounding box center [423, 273] width 744 height 36
click at [122, 273] on input "0" at bounding box center [423, 273] width 744 height 36
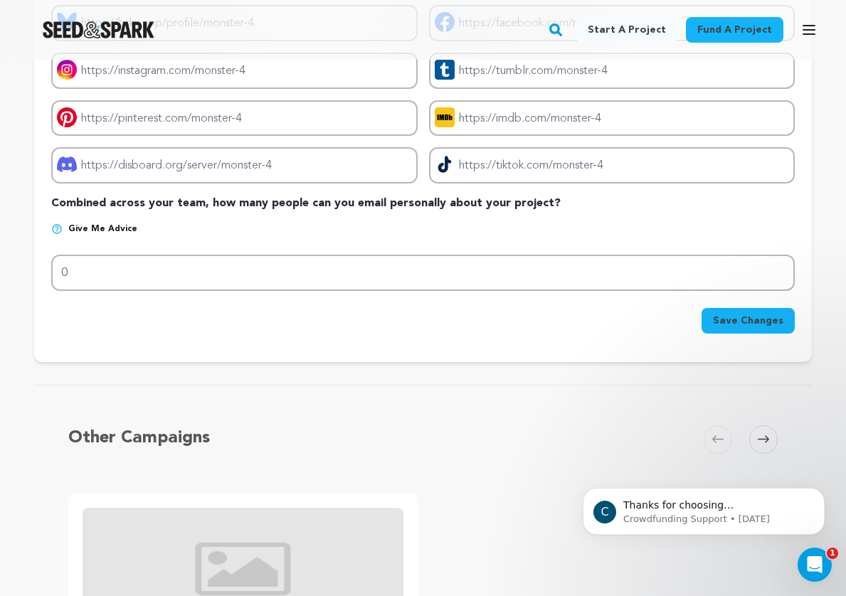
click at [138, 372] on div "Back to Project Dashboard Edit Project Submit For feedback Submit For feedback …" at bounding box center [423, 300] width 846 height 1148
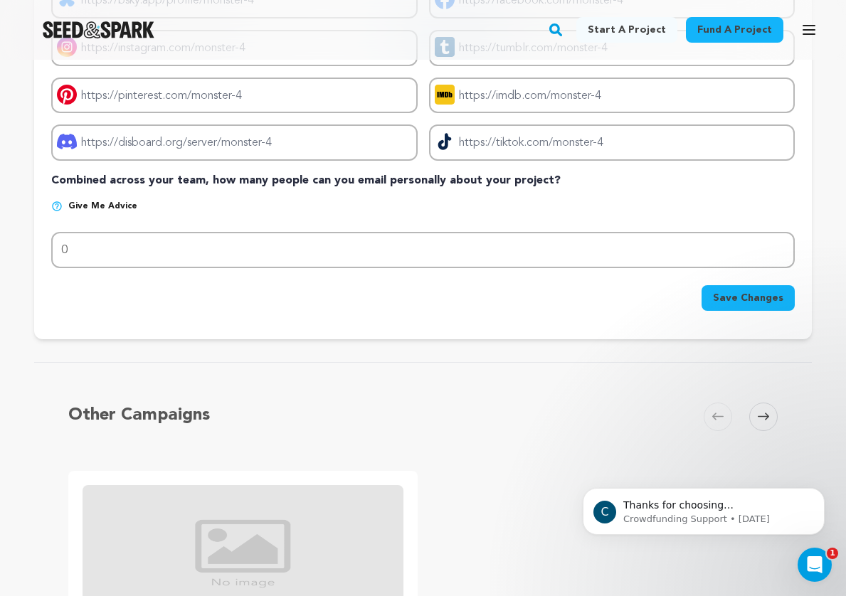
scroll to position [275, 0]
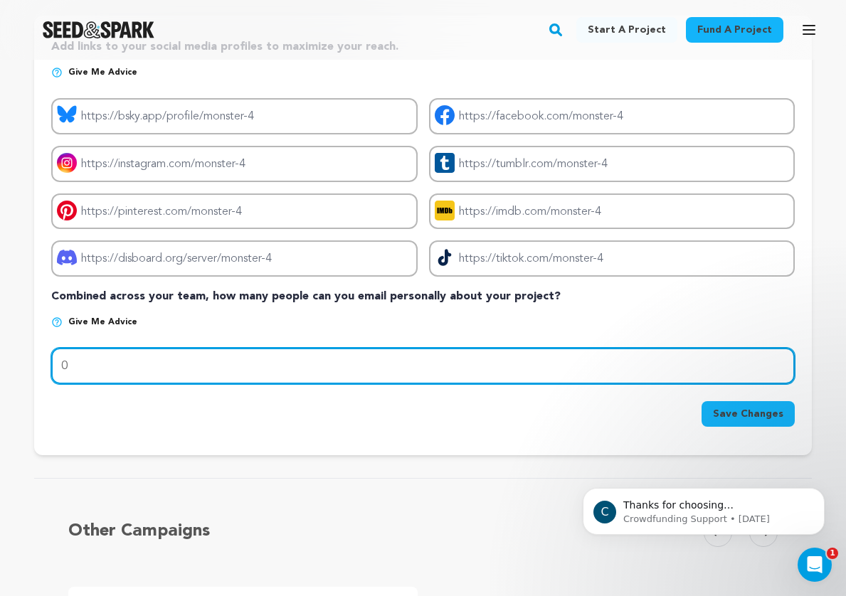
click at [140, 374] on input "0" at bounding box center [423, 366] width 744 height 36
type input "20"
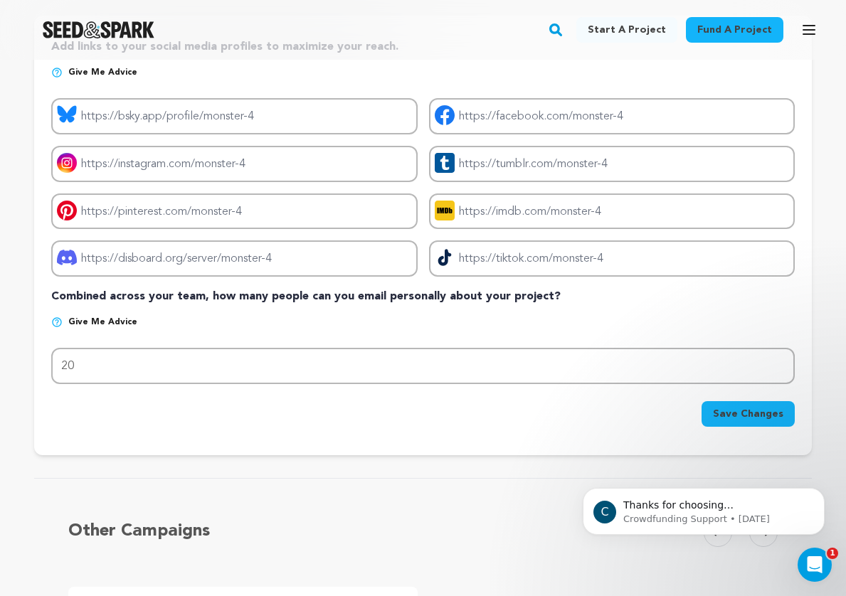
click at [174, 426] on div "Save Changes" at bounding box center [423, 414] width 744 height 26
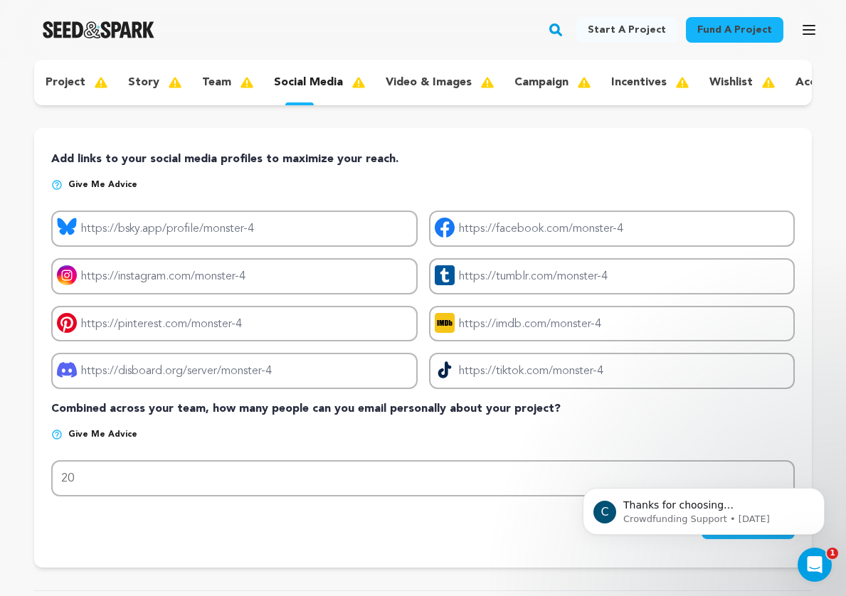
scroll to position [82, 0]
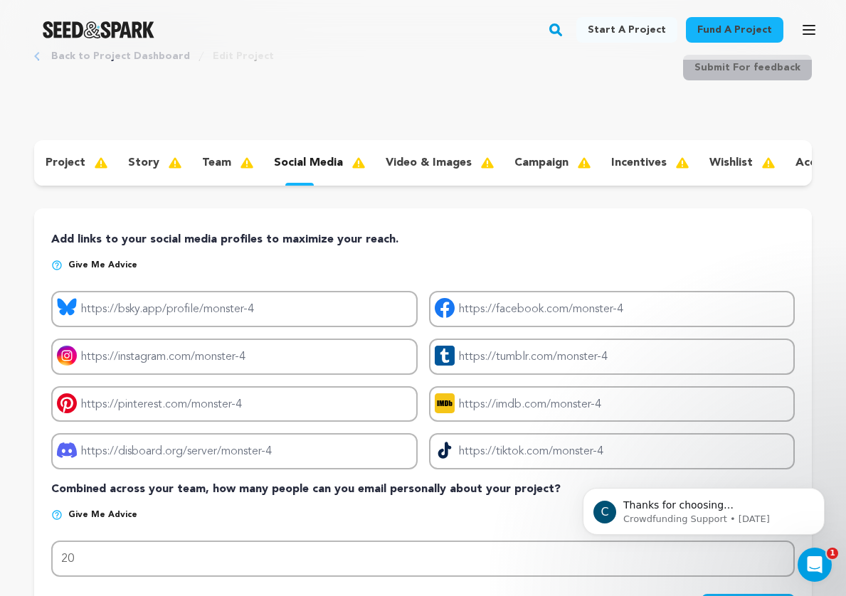
click at [146, 163] on p "story" at bounding box center [143, 162] width 31 height 17
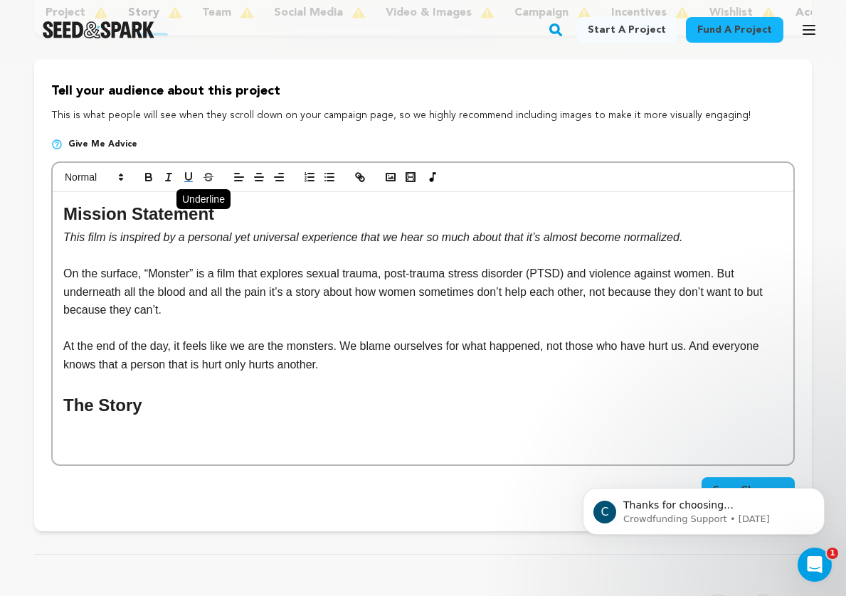
scroll to position [237, 0]
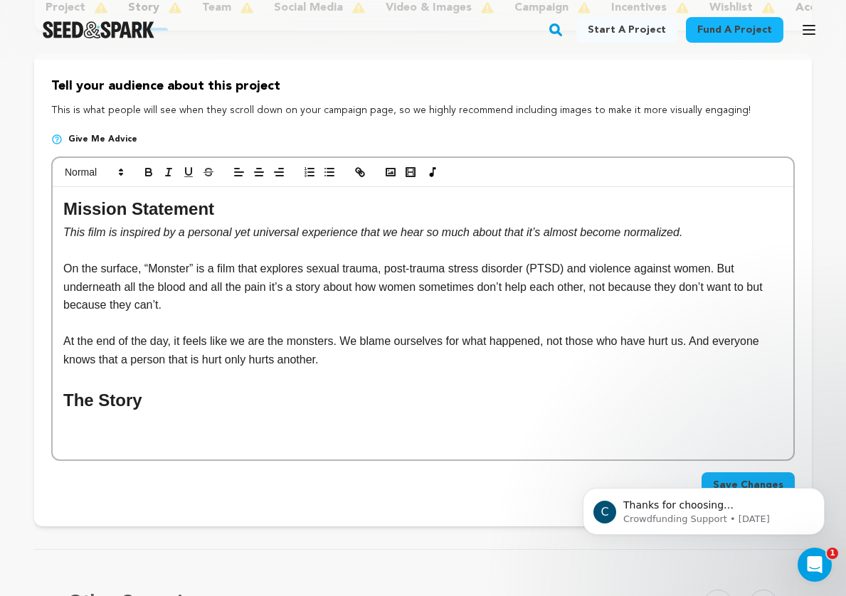
click at [175, 242] on p at bounding box center [422, 250] width 719 height 18
click at [192, 264] on p "On the surface, “Monster” is a film that explores sexual trauma, post-trauma st…" at bounding box center [422, 287] width 719 height 55
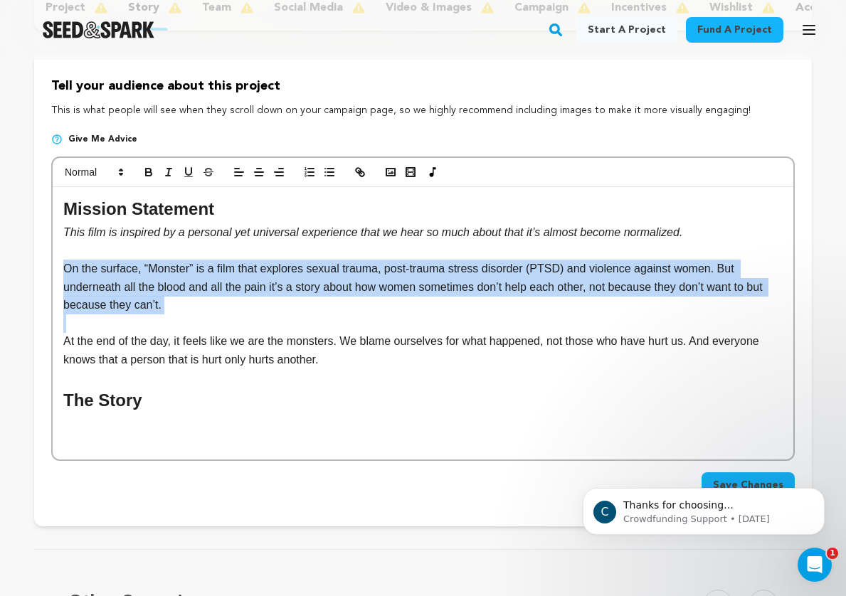
click at [192, 264] on p "On the surface, “Monster” is a film that explores sexual trauma, post-trauma st…" at bounding box center [422, 287] width 719 height 55
click at [223, 309] on p "On the surface, “Monster” is a film that explores sexual trauma, post-trauma st…" at bounding box center [422, 287] width 719 height 55
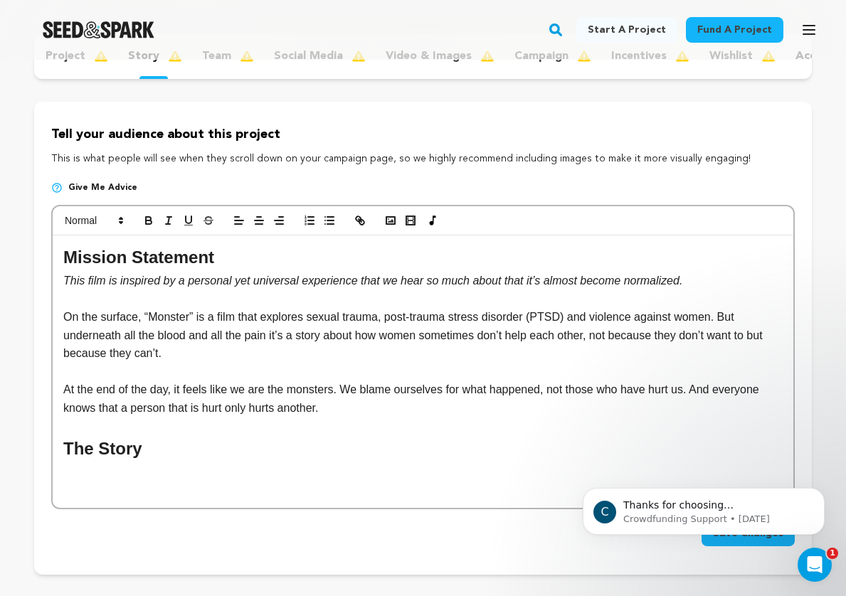
scroll to position [203, 0]
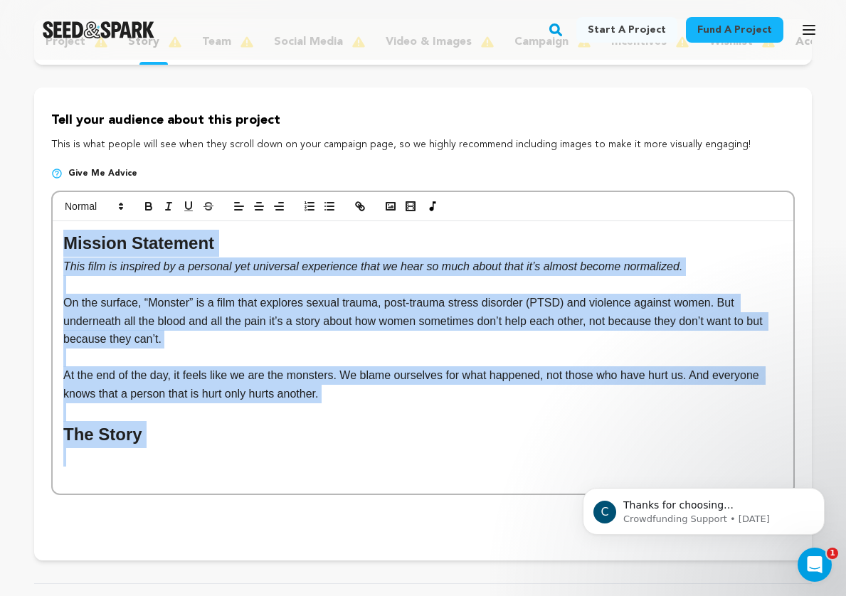
drag, startPoint x: 203, startPoint y: 459, endPoint x: 50, endPoint y: 250, distance: 259.1
click at [50, 250] on div "Tell your audience about this project This is what people will see when they sc…" at bounding box center [423, 324] width 778 height 473
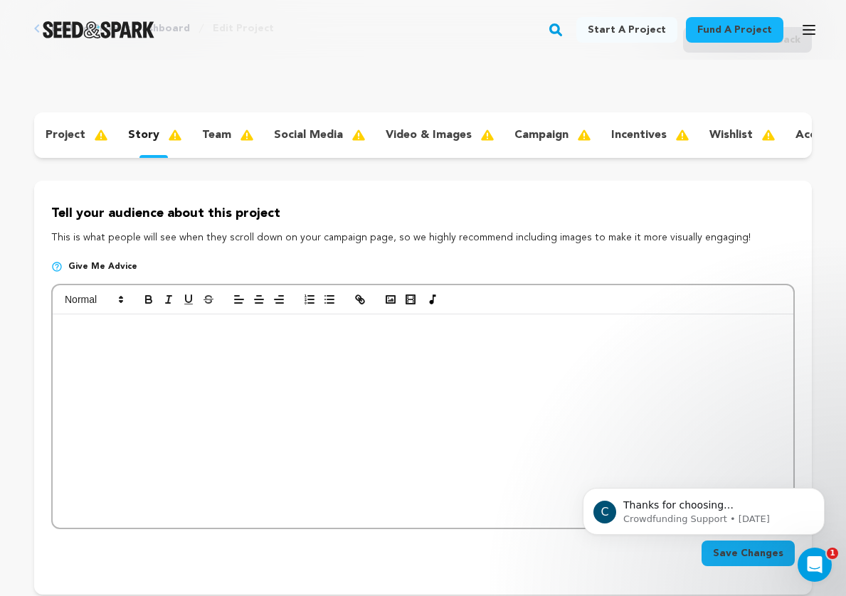
scroll to position [99, 0]
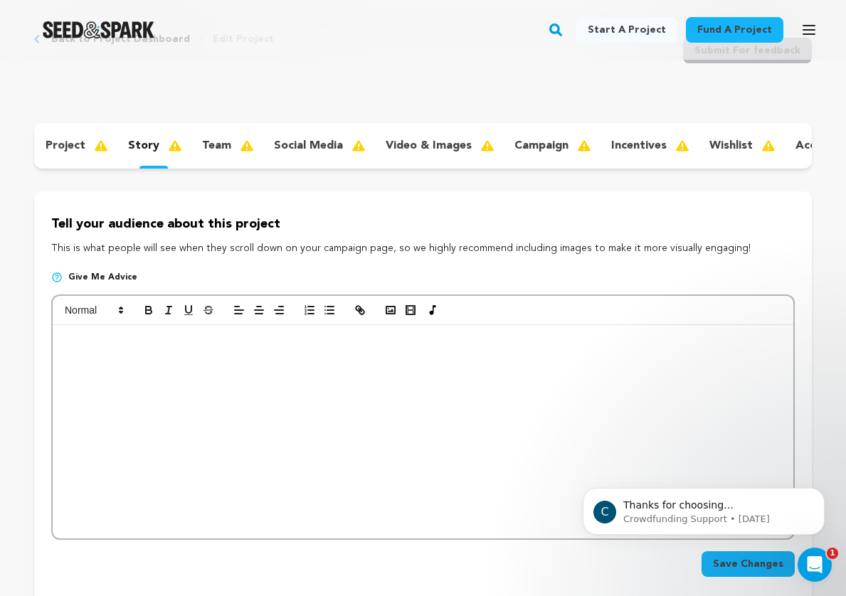
click at [90, 138] on div "project" at bounding box center [75, 145] width 83 height 23
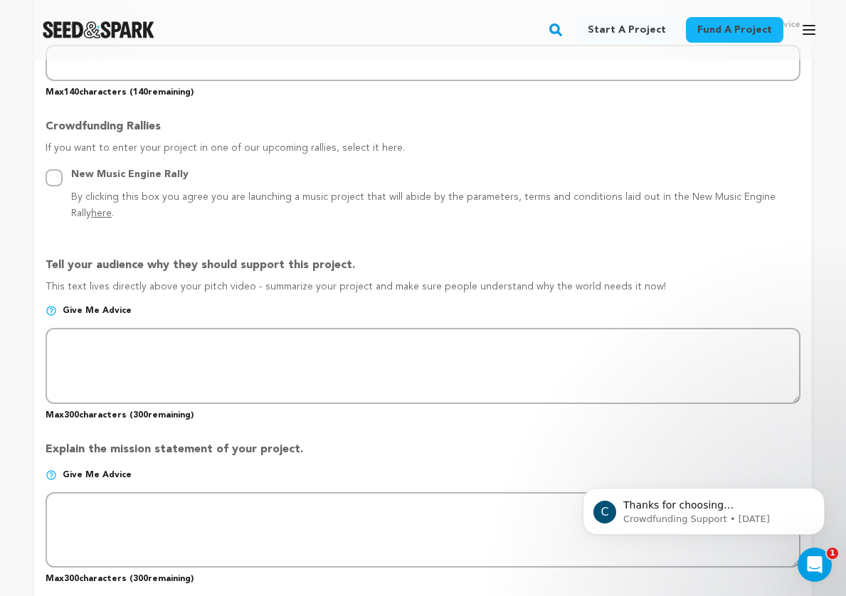
scroll to position [855, 0]
